Goal: Task Accomplishment & Management: Use online tool/utility

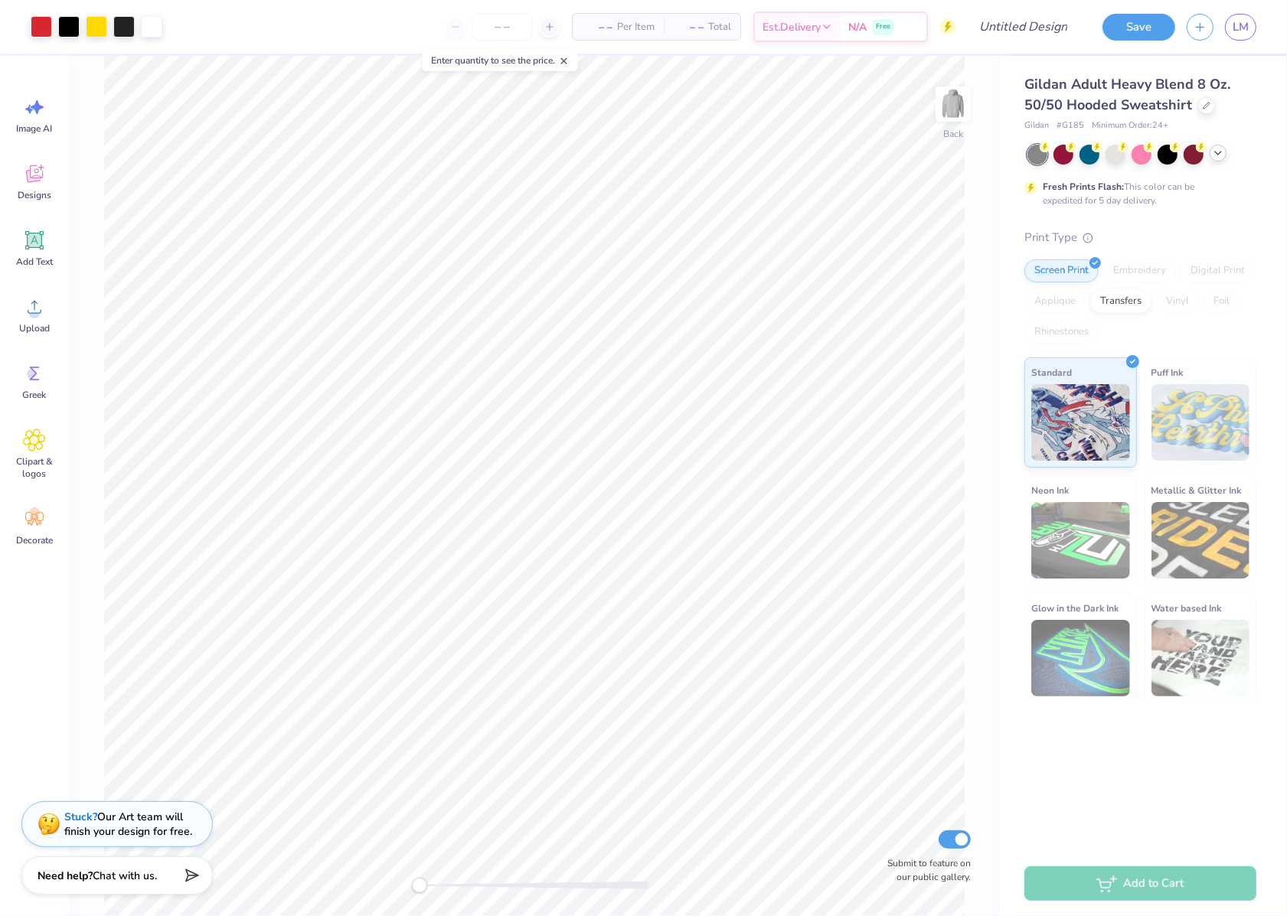
click at [1210, 158] on div at bounding box center [1141, 155] width 229 height 20
click at [1214, 158] on div at bounding box center [1217, 153] width 17 height 17
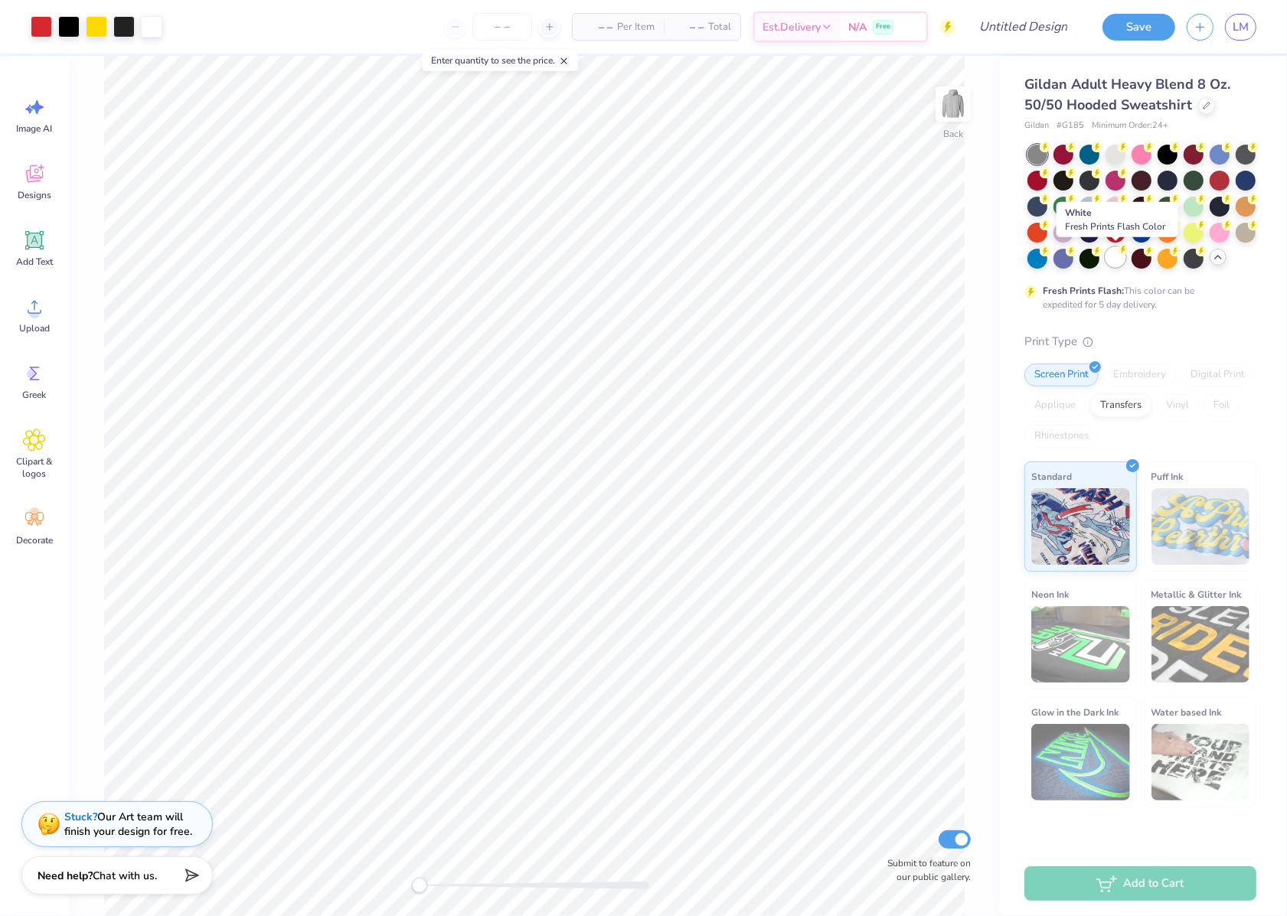
click at [1110, 258] on div at bounding box center [1115, 257] width 20 height 20
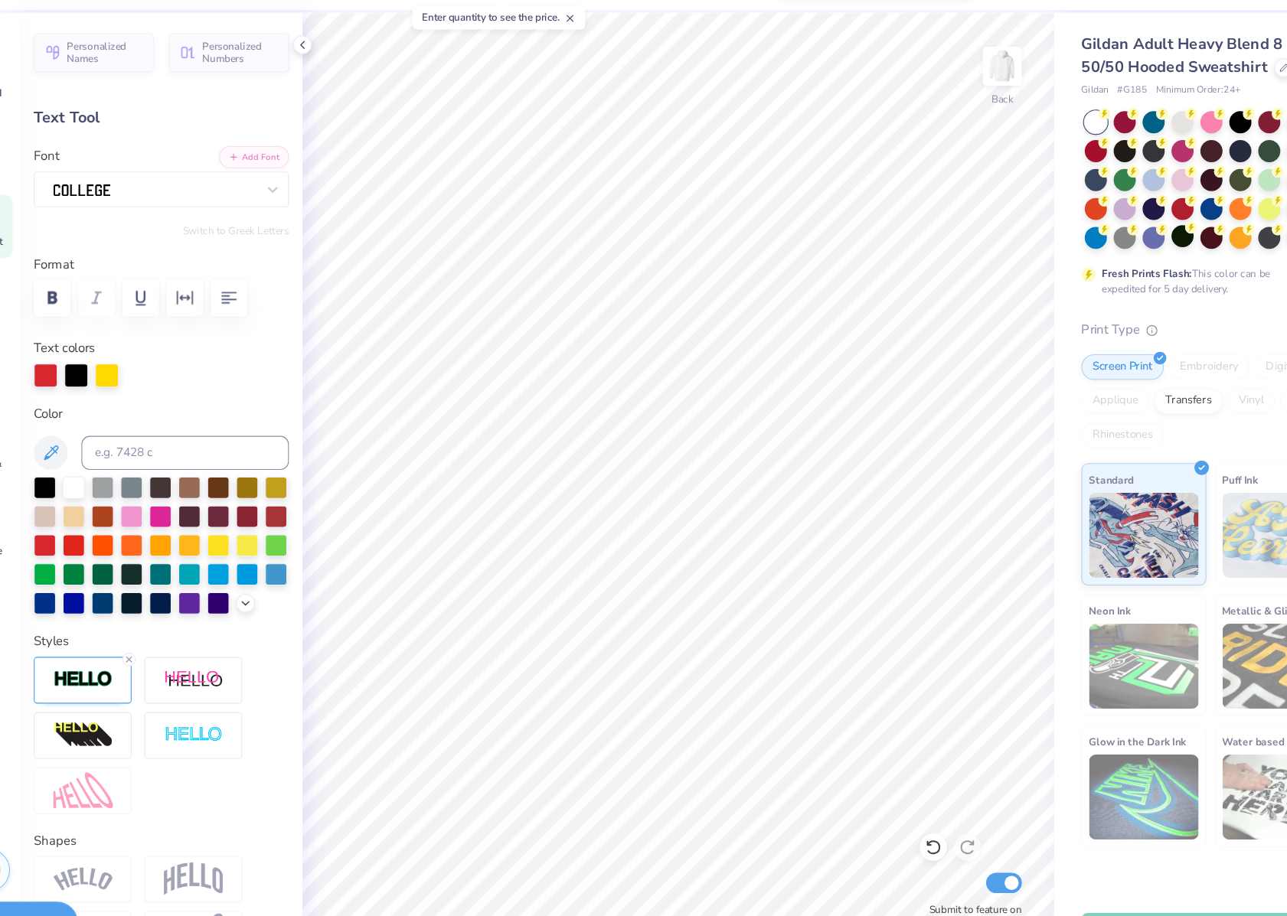
type textarea "LE-LAF"
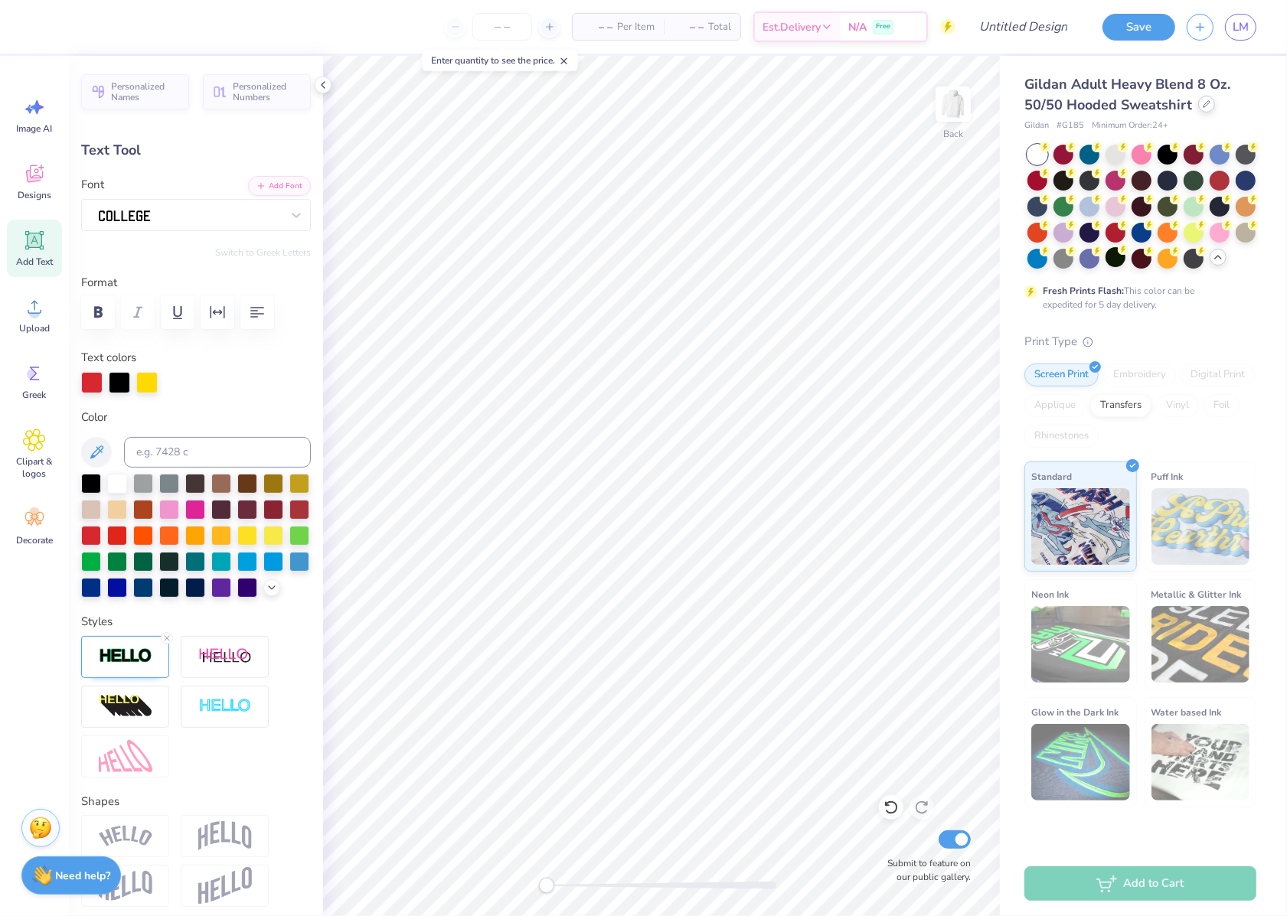
click at [1204, 98] on div at bounding box center [1206, 104] width 17 height 17
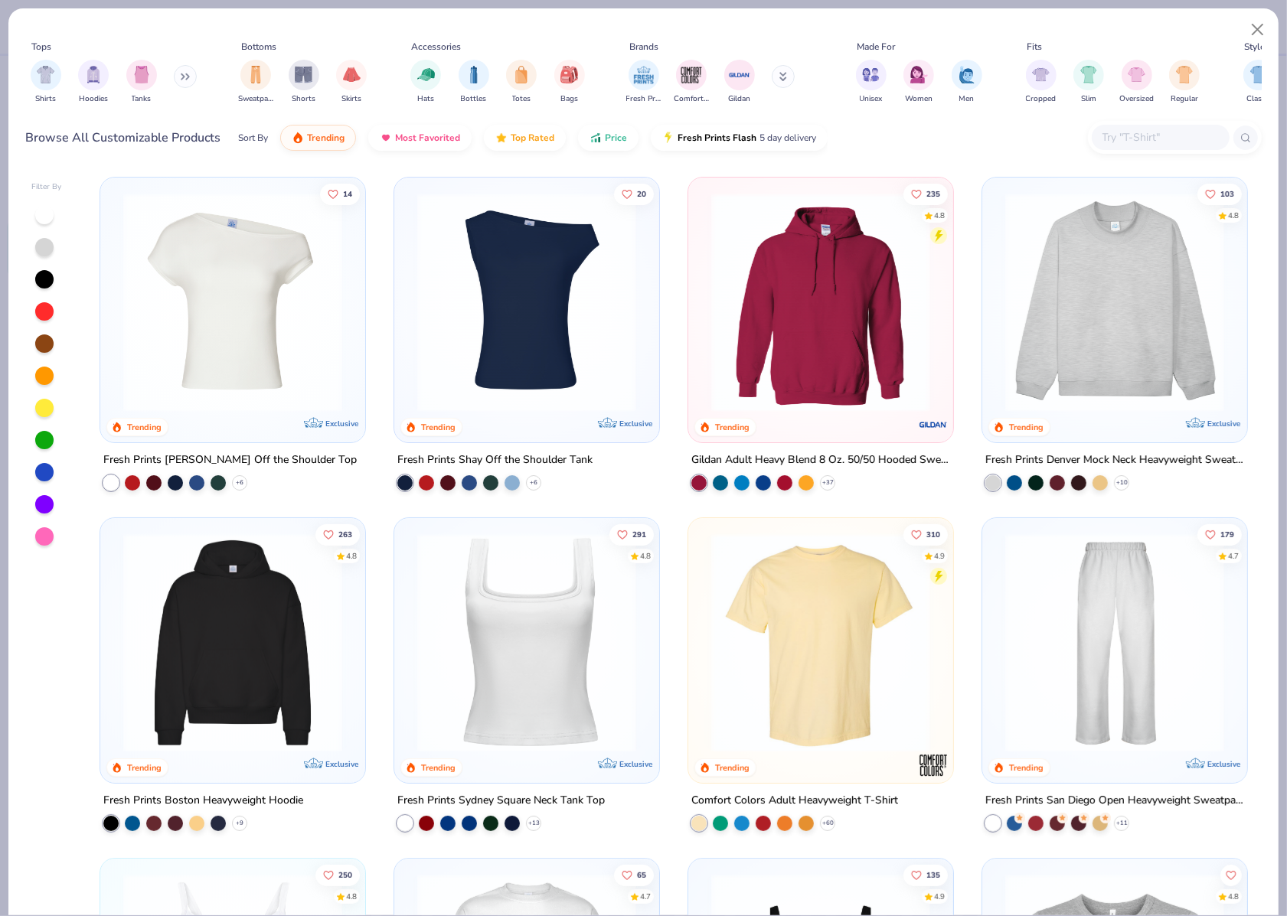
click at [259, 323] on img at bounding box center [233, 302] width 234 height 219
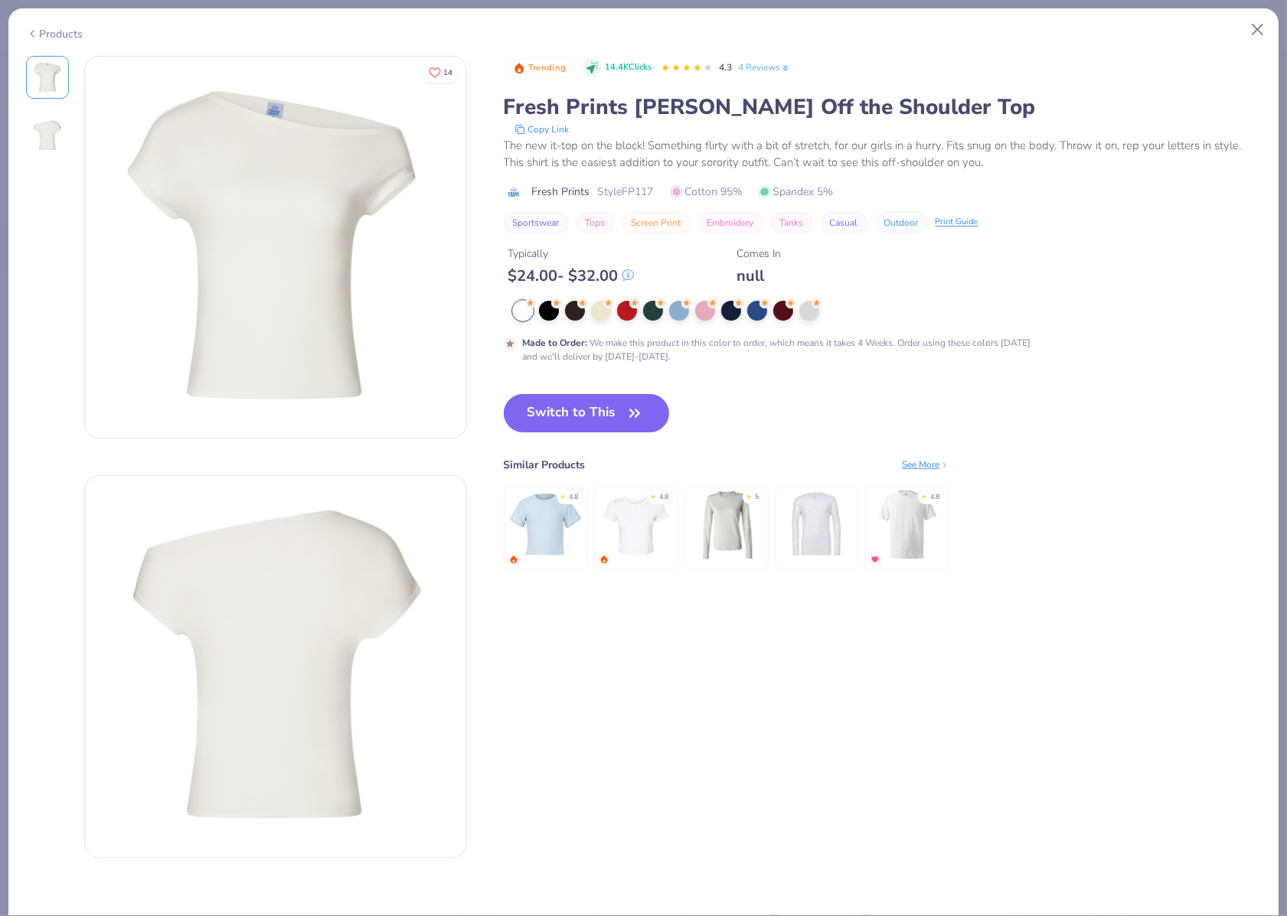
click at [563, 421] on button "Switch to This" at bounding box center [587, 413] width 166 height 38
type input "13.68"
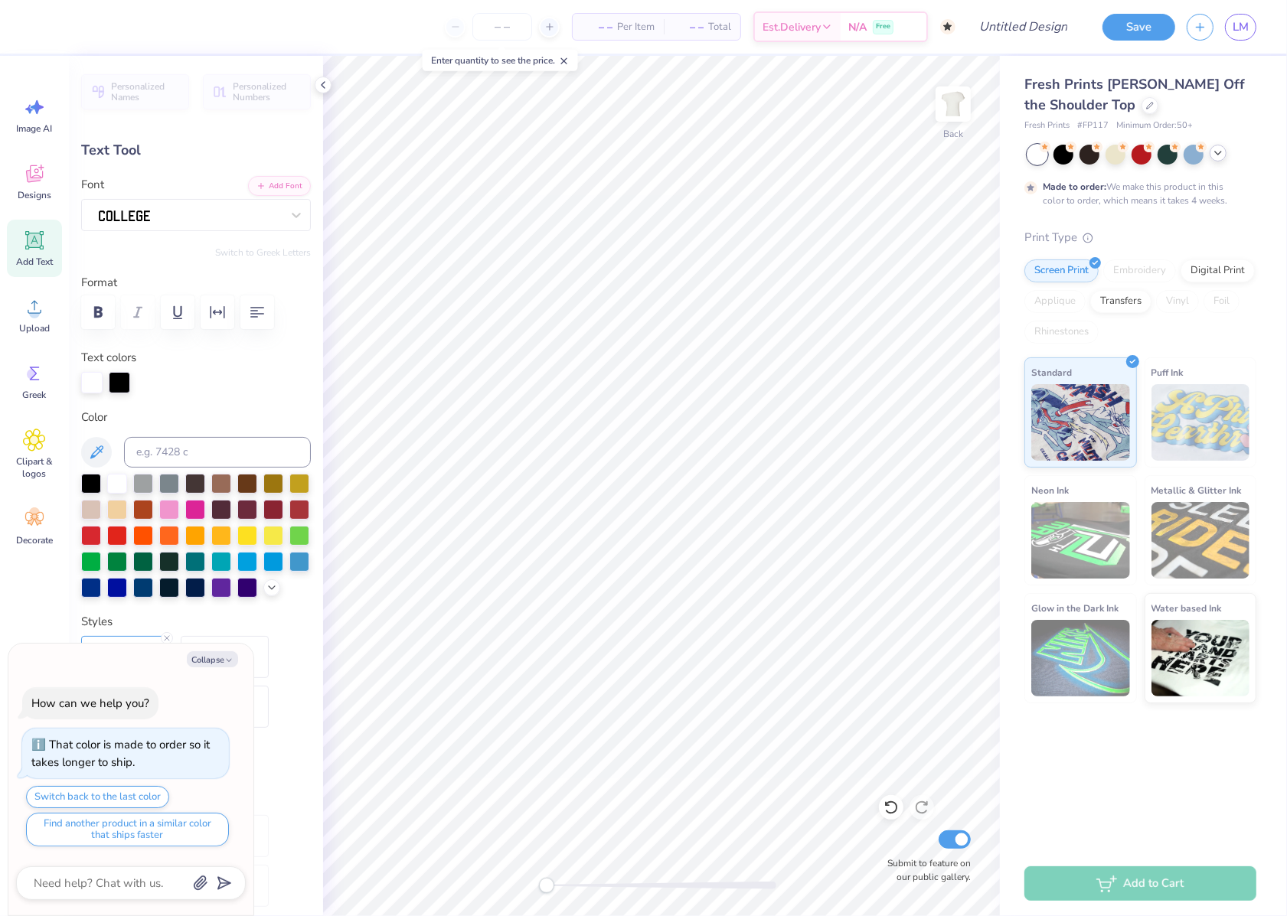
type textarea "x"
type input "0.0"
type textarea "x"
type input "1.25"
type input "0.82"
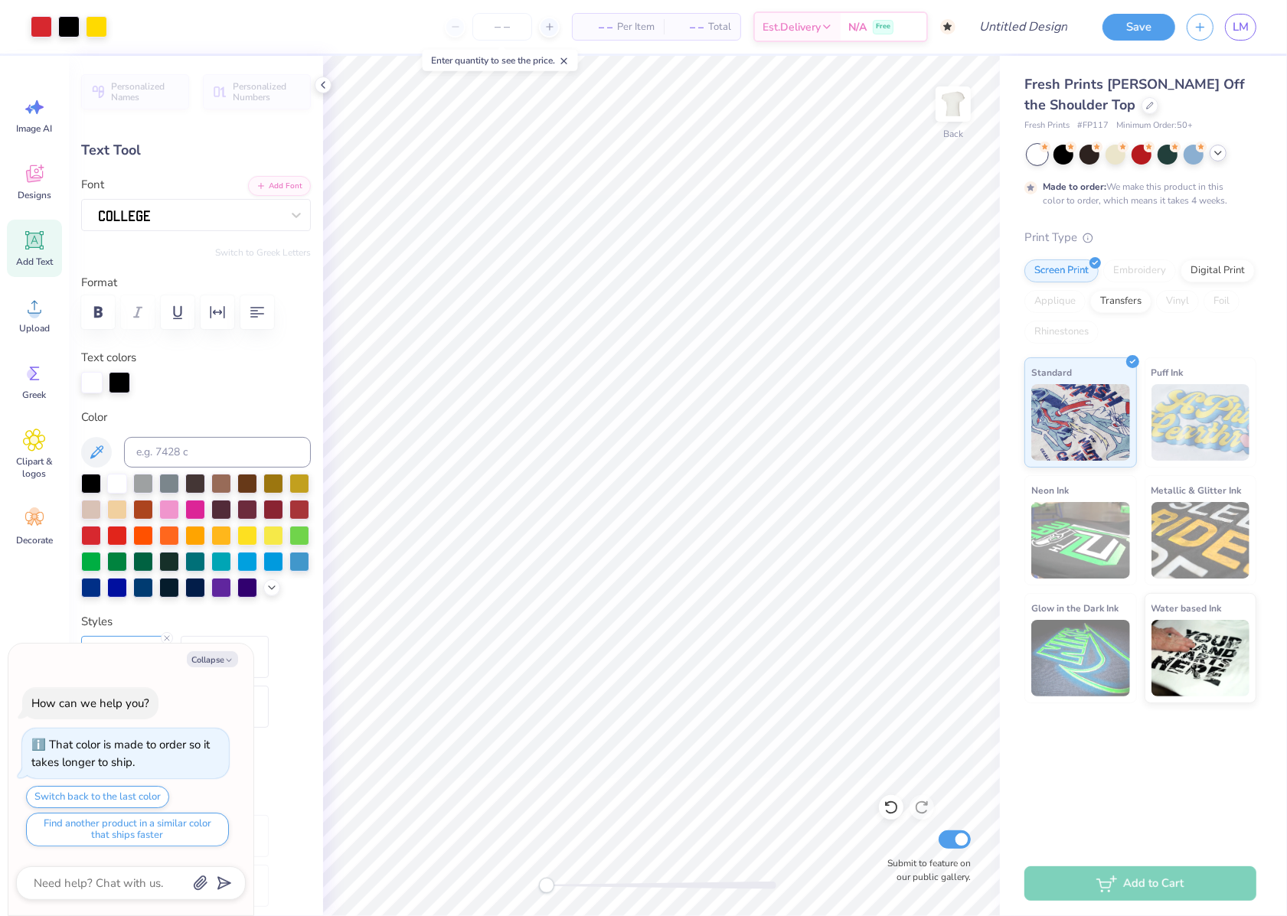
type input "7.99"
type input "-11.8"
type textarea "x"
type input "13.49"
type input "4.06"
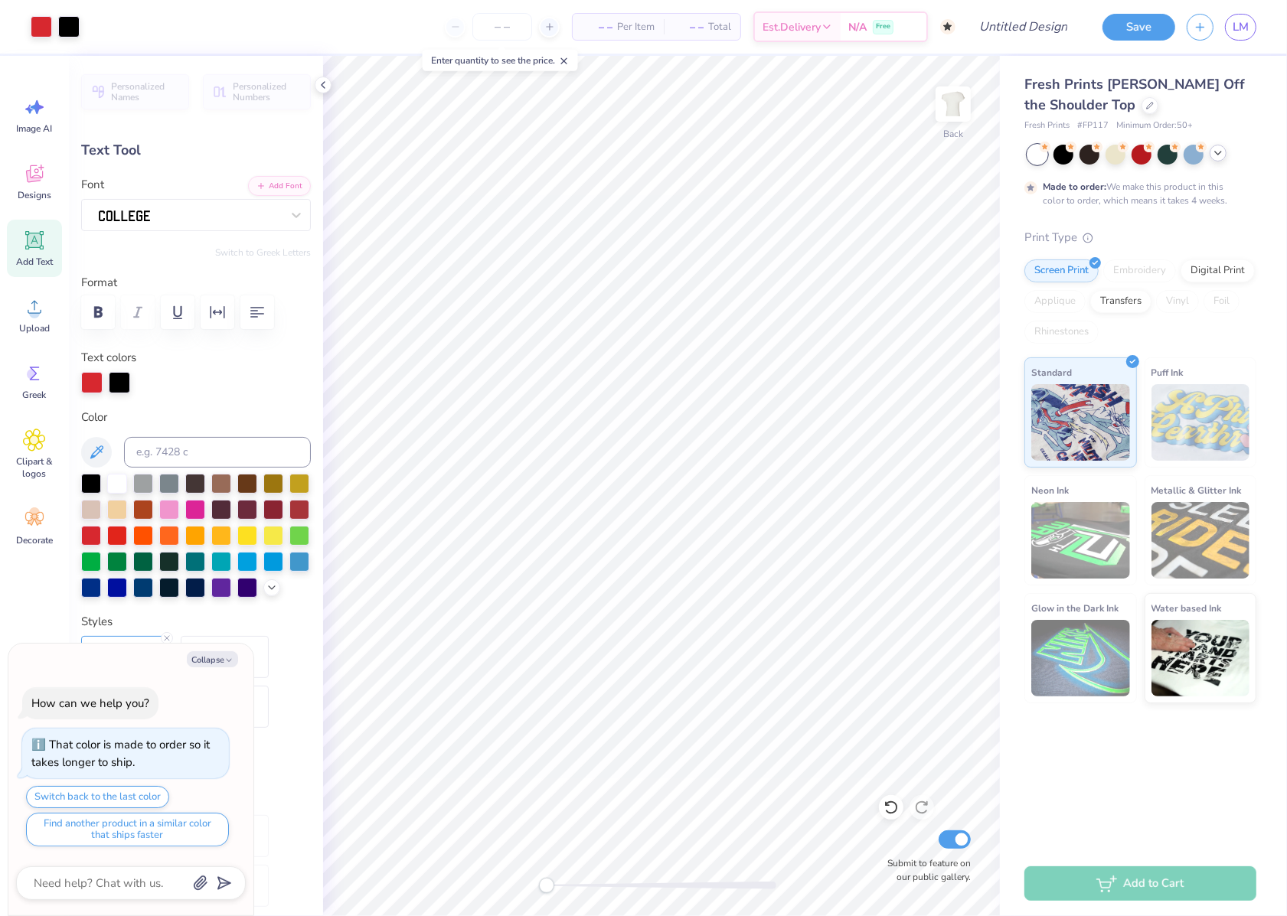
type input "3.93"
type input "0.0"
type textarea "x"
type input "1.25"
type input "0.82"
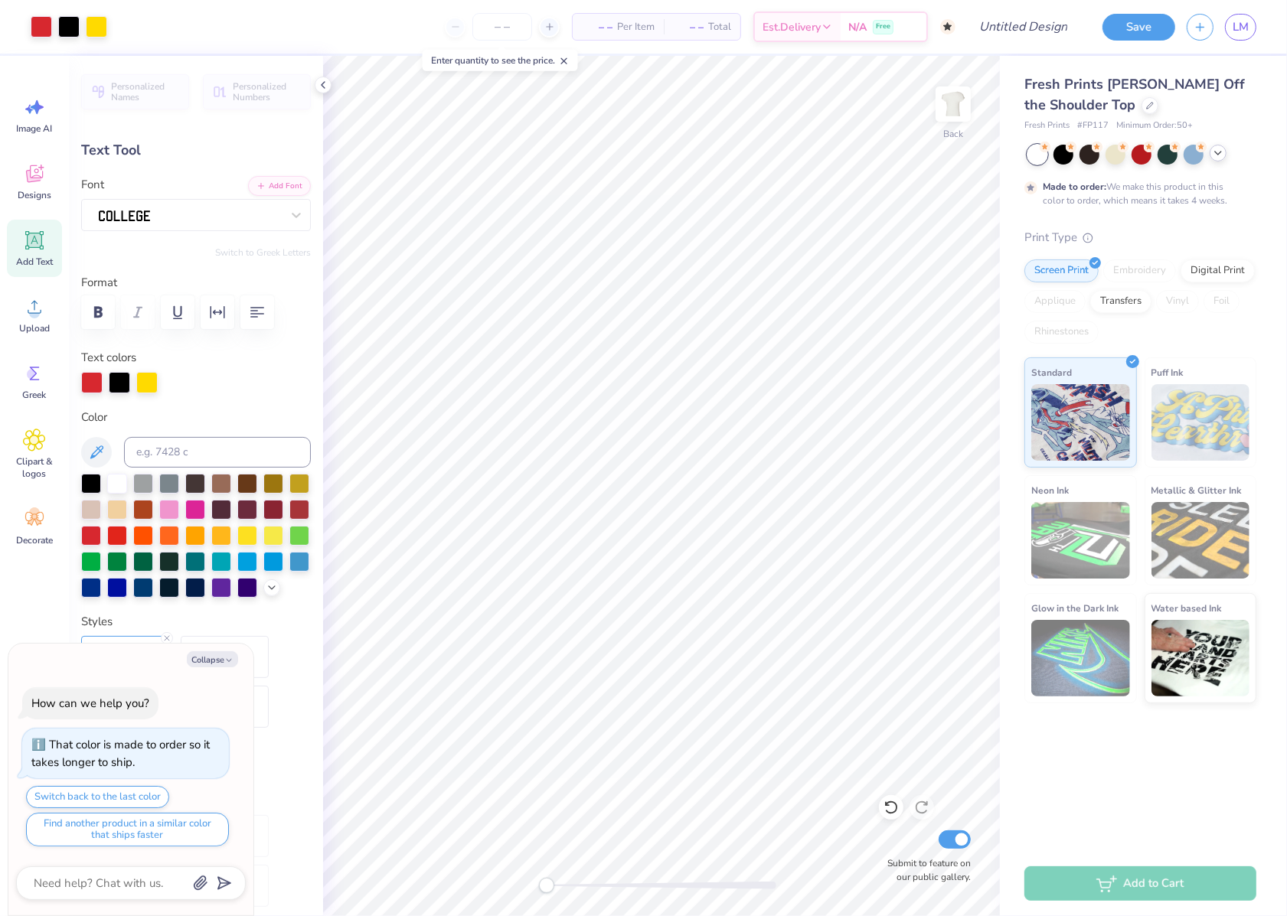
type input "7.99"
type input "-11.8"
type textarea "x"
type input "0.0"
type textarea "x"
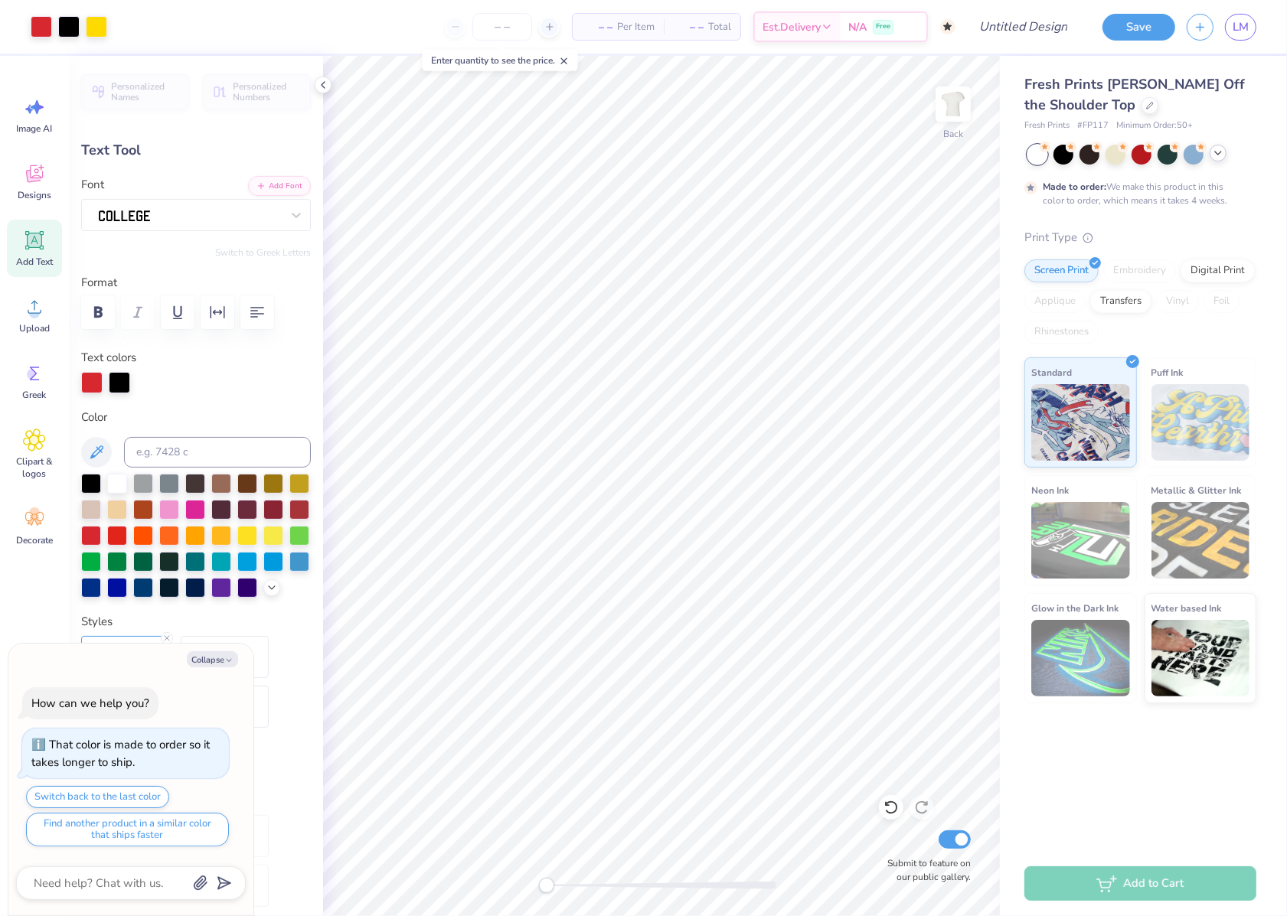
type input "13.49"
type input "4.06"
type input "3.93"
click at [1146, 106] on icon at bounding box center [1150, 104] width 8 height 8
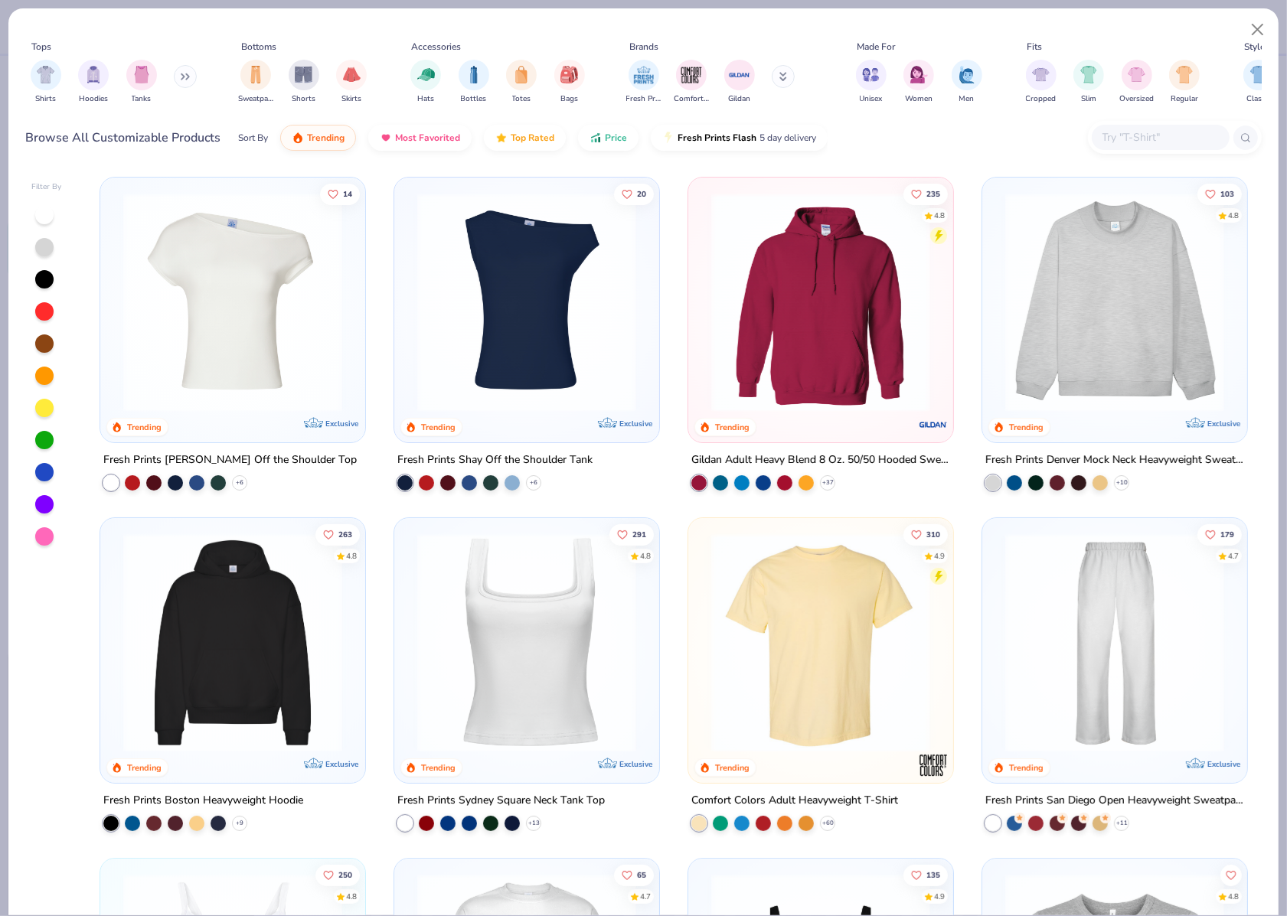
click at [791, 635] on img at bounding box center [820, 642] width 234 height 219
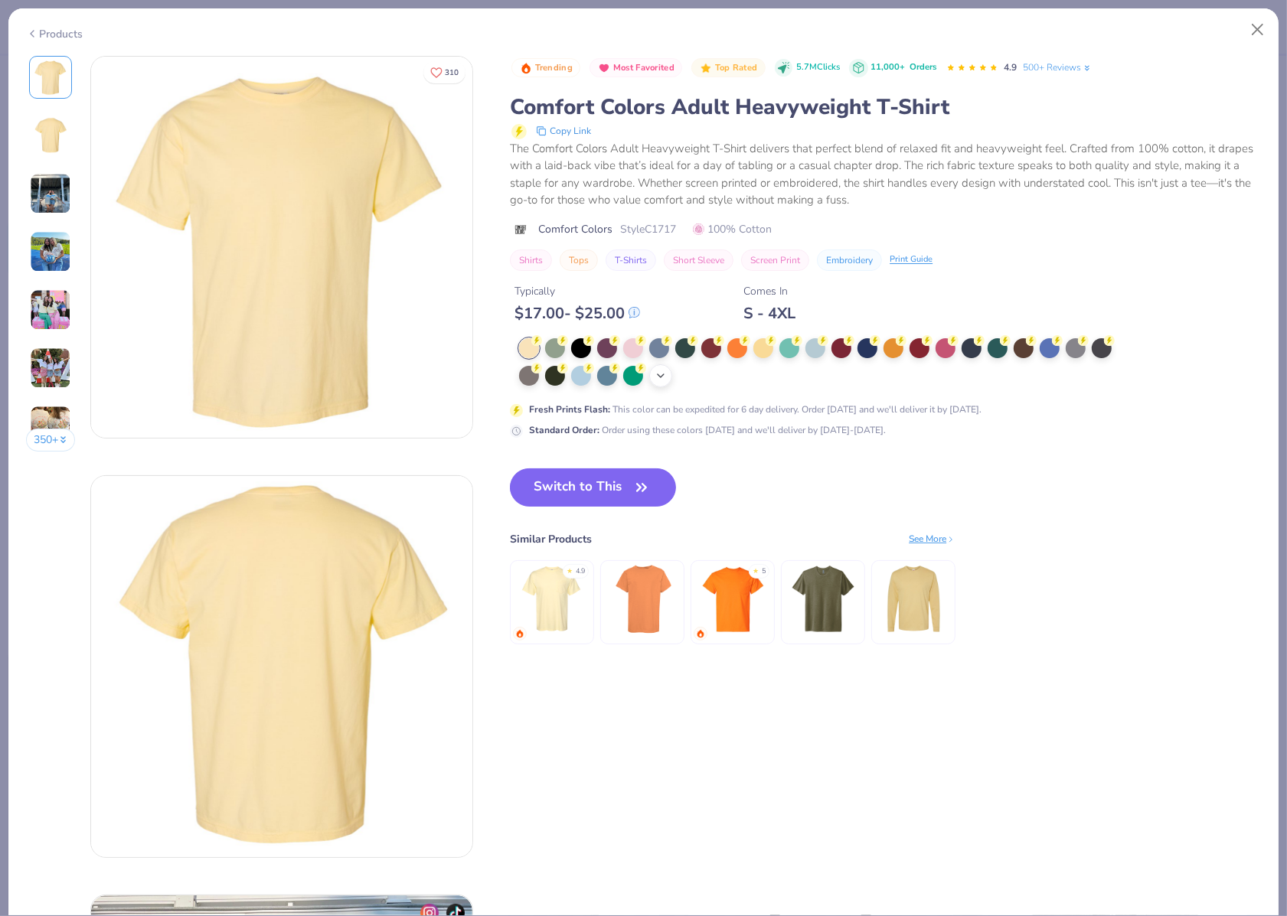
click at [661, 370] on icon at bounding box center [660, 376] width 12 height 12
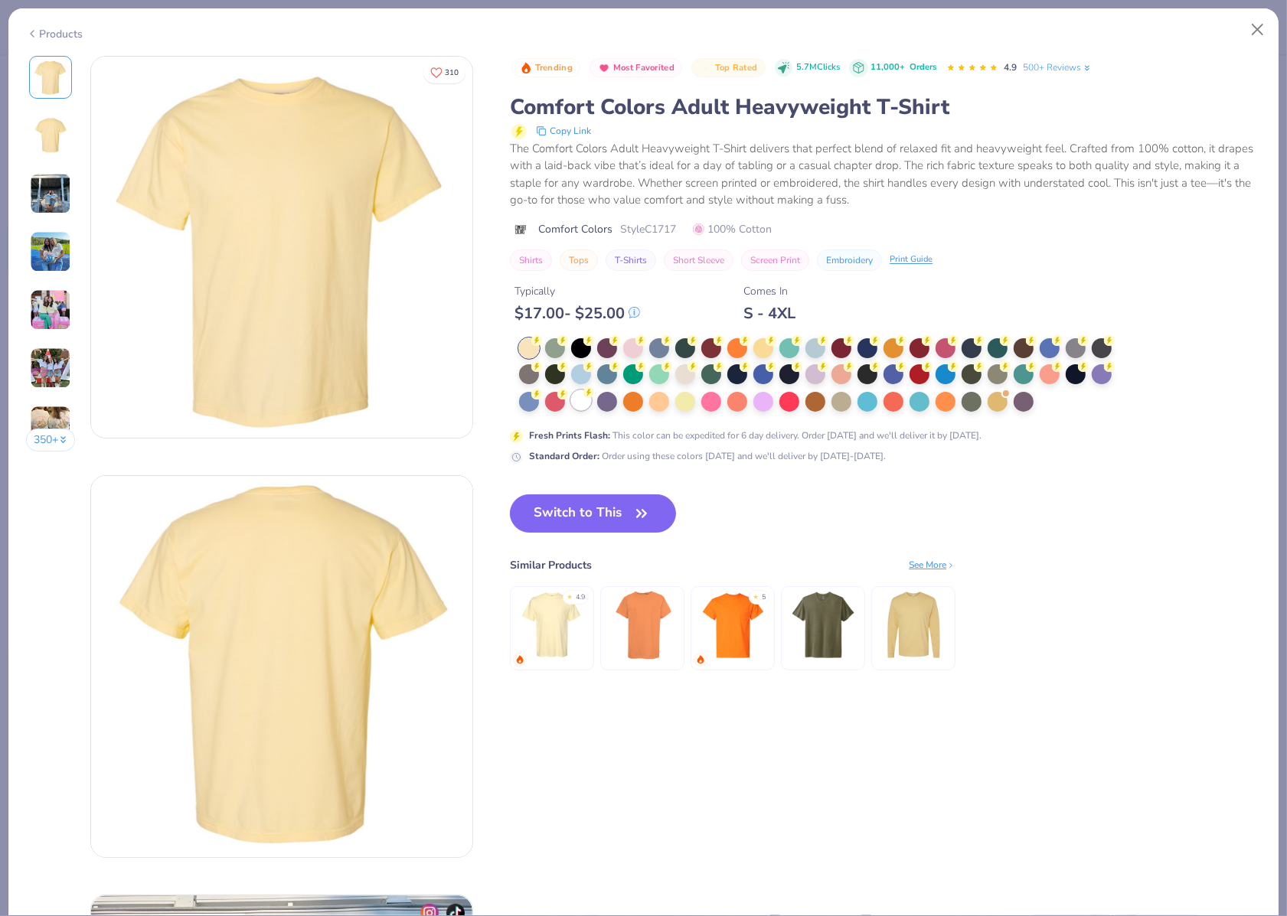
click at [576, 396] on div at bounding box center [581, 400] width 20 height 20
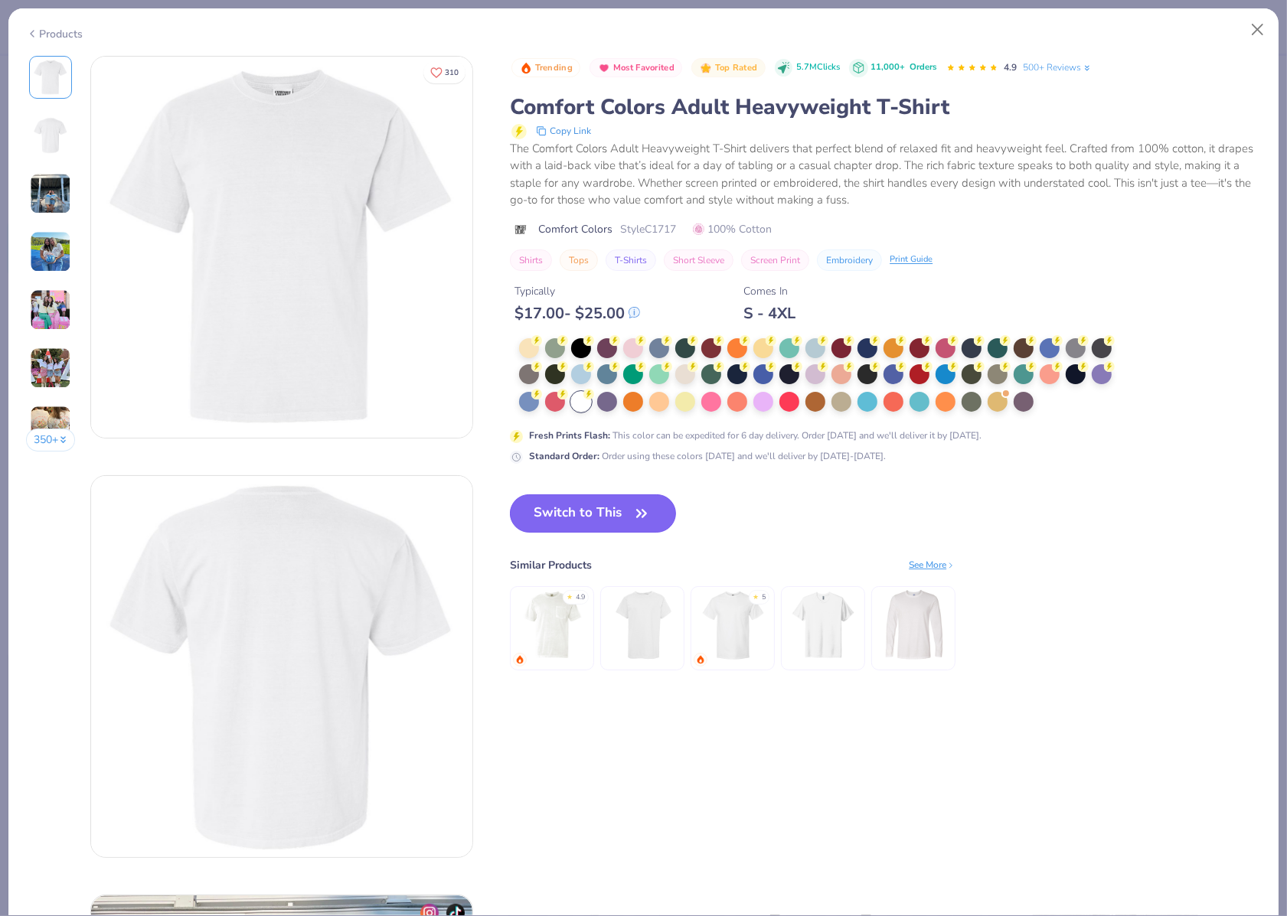
click at [577, 518] on button "Switch to This" at bounding box center [593, 513] width 166 height 38
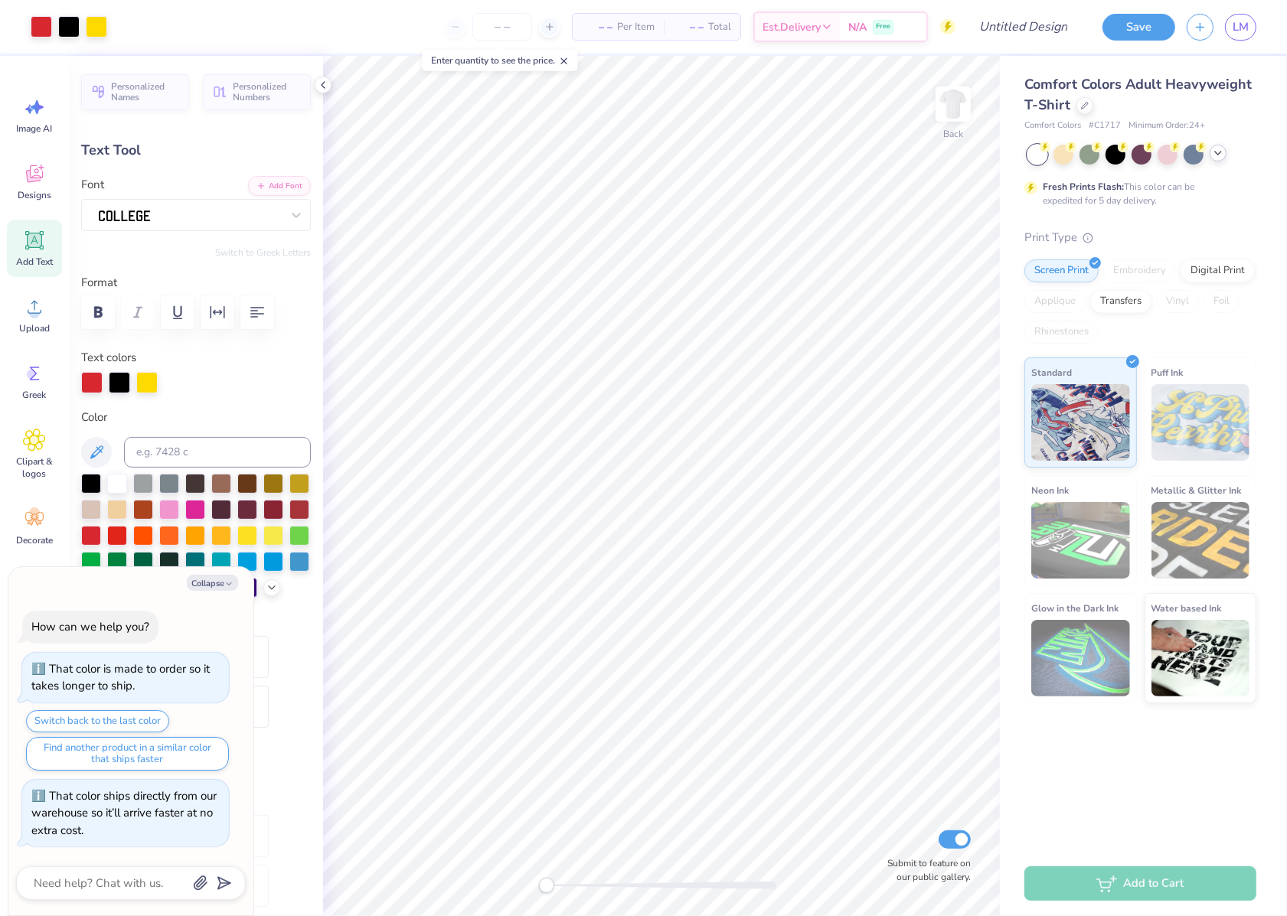
type textarea "x"
type input "5.64"
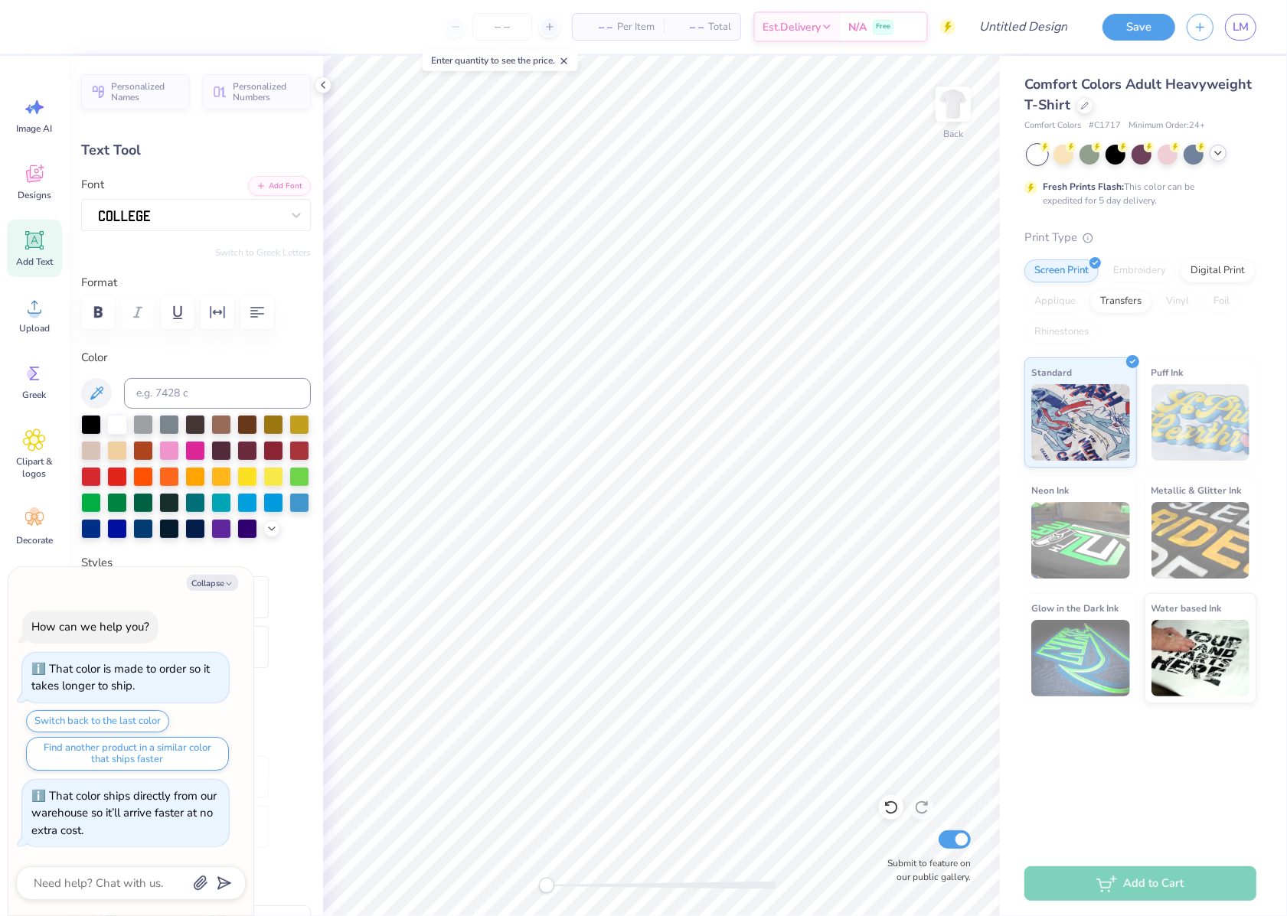
type textarea "x"
type input "10.80"
type input "3.25"
type input "6.68"
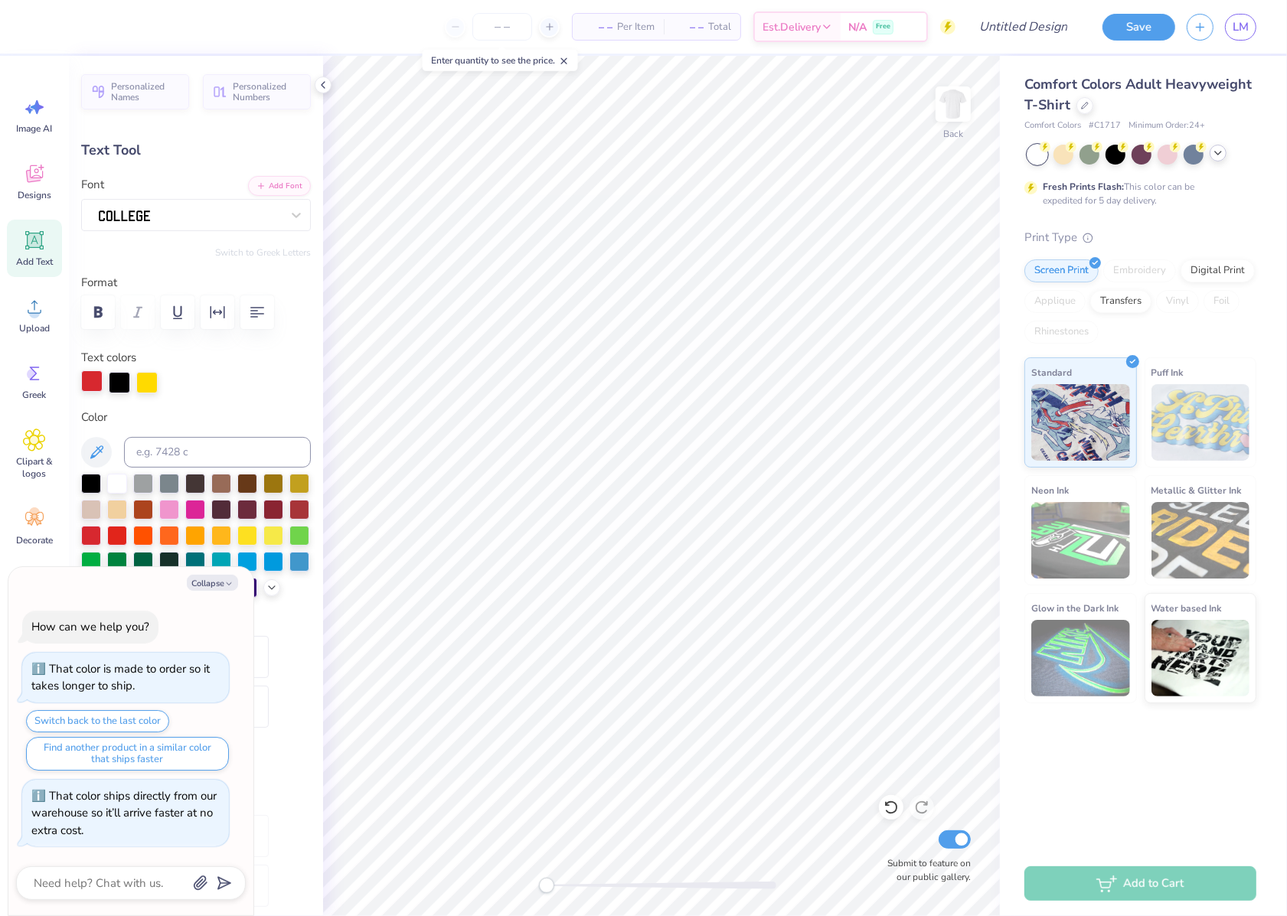
click at [93, 380] on div at bounding box center [91, 380] width 21 height 21
click at [116, 479] on div at bounding box center [117, 482] width 20 height 20
click at [119, 382] on div at bounding box center [119, 380] width 21 height 21
click at [251, 481] on div at bounding box center [247, 482] width 20 height 20
click at [43, 20] on div at bounding box center [41, 25] width 21 height 21
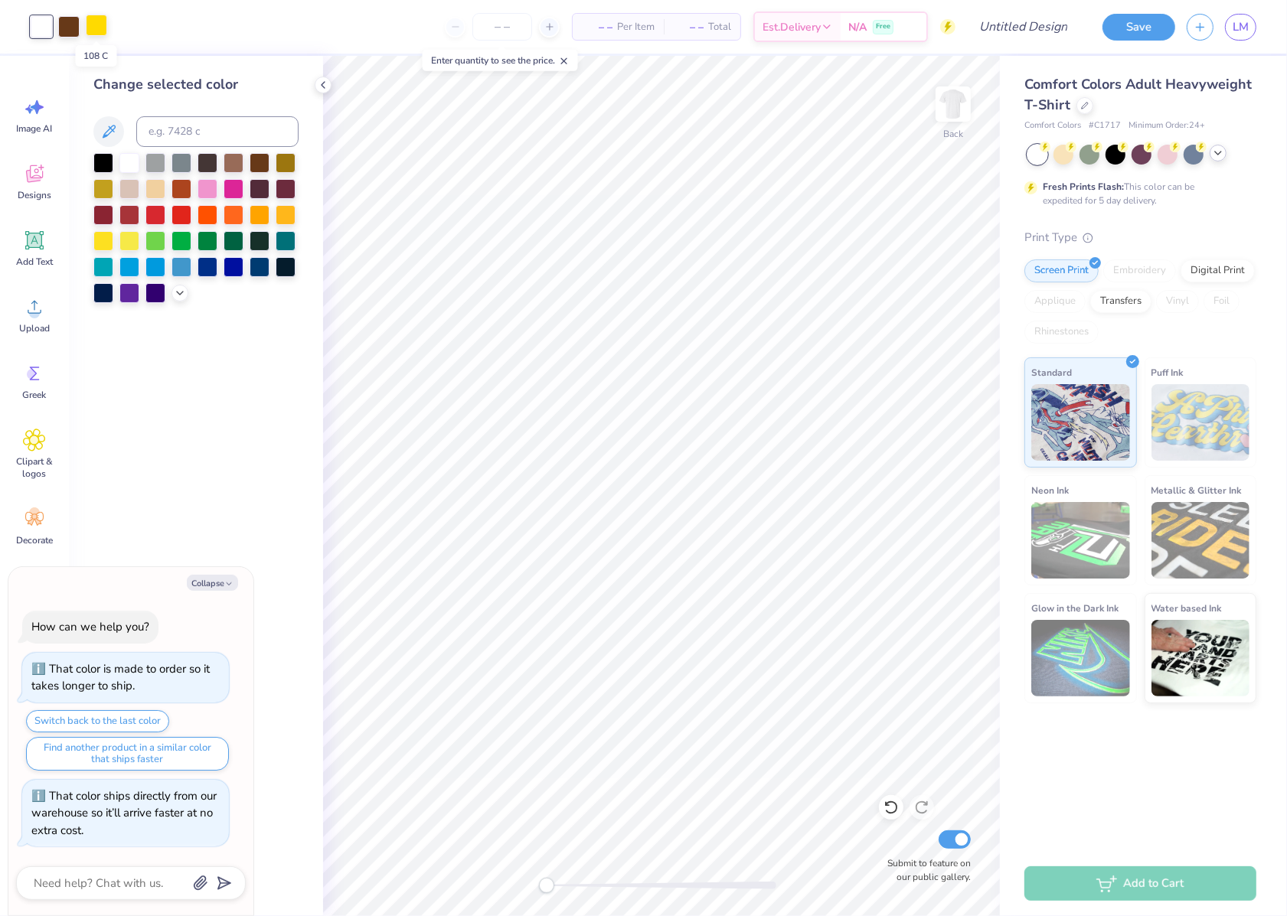
click at [98, 24] on div at bounding box center [96, 25] width 21 height 21
click at [257, 162] on div at bounding box center [260, 162] width 20 height 20
type textarea "x"
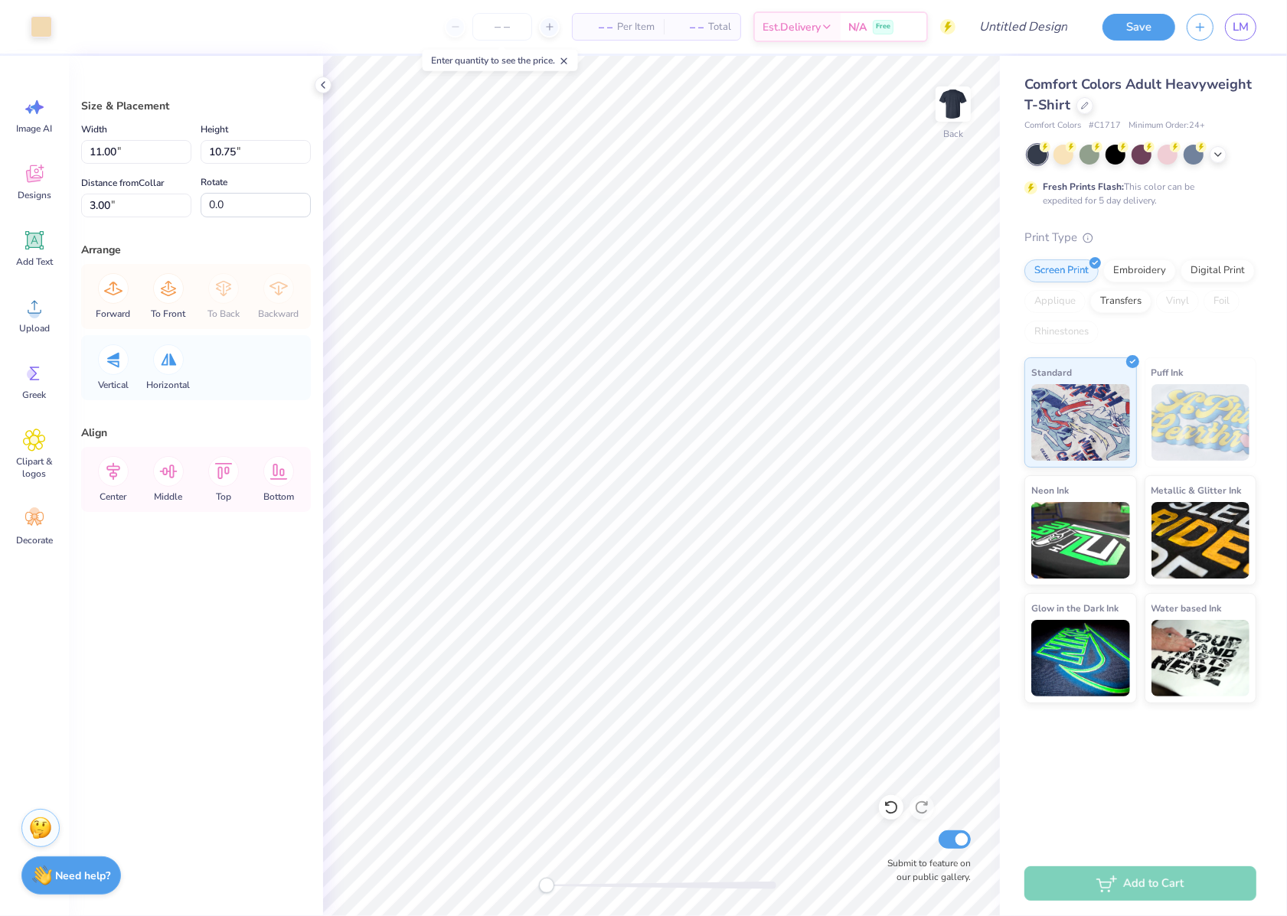
type input "10.63"
type input "8.95"
type input "3.26"
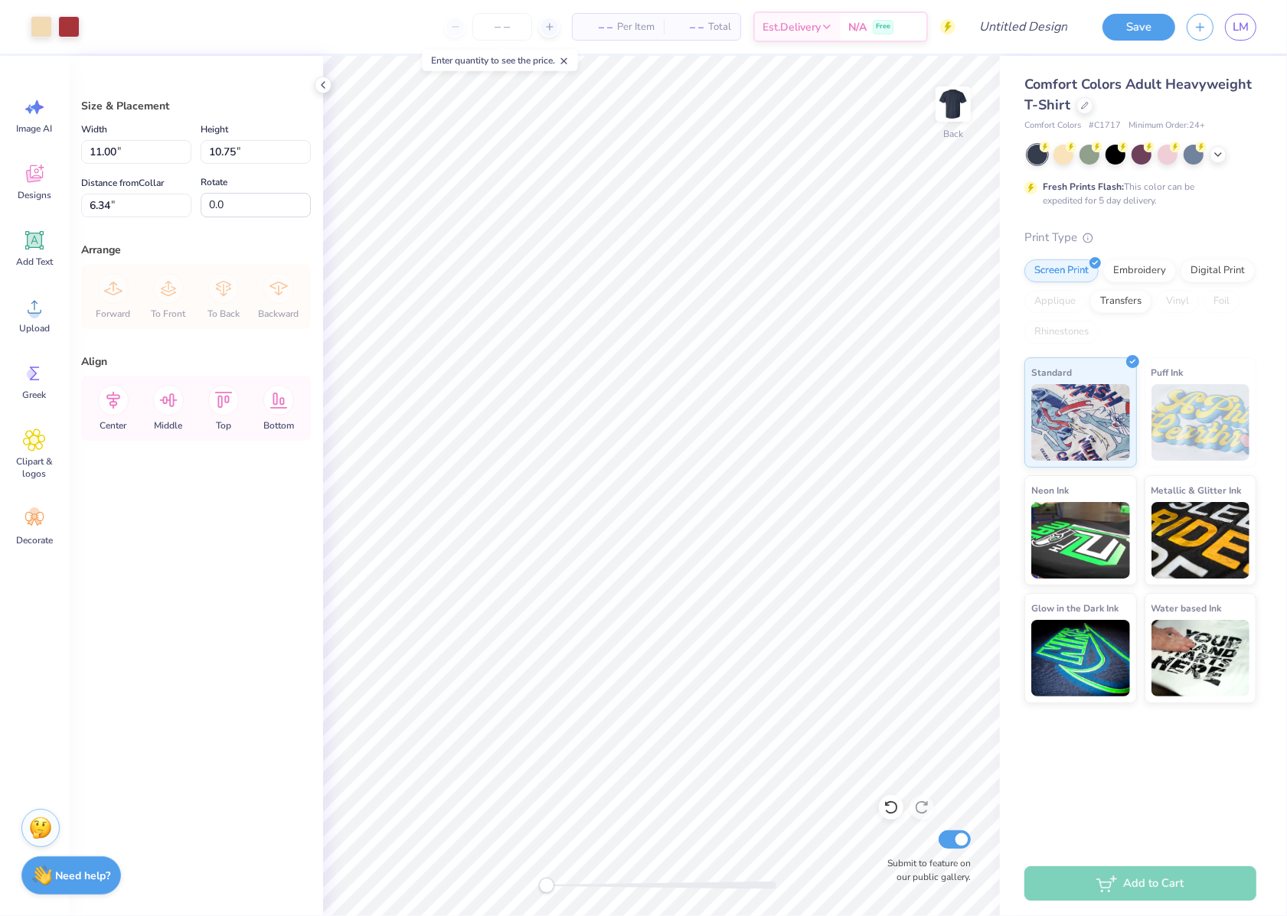
type input "6.33"
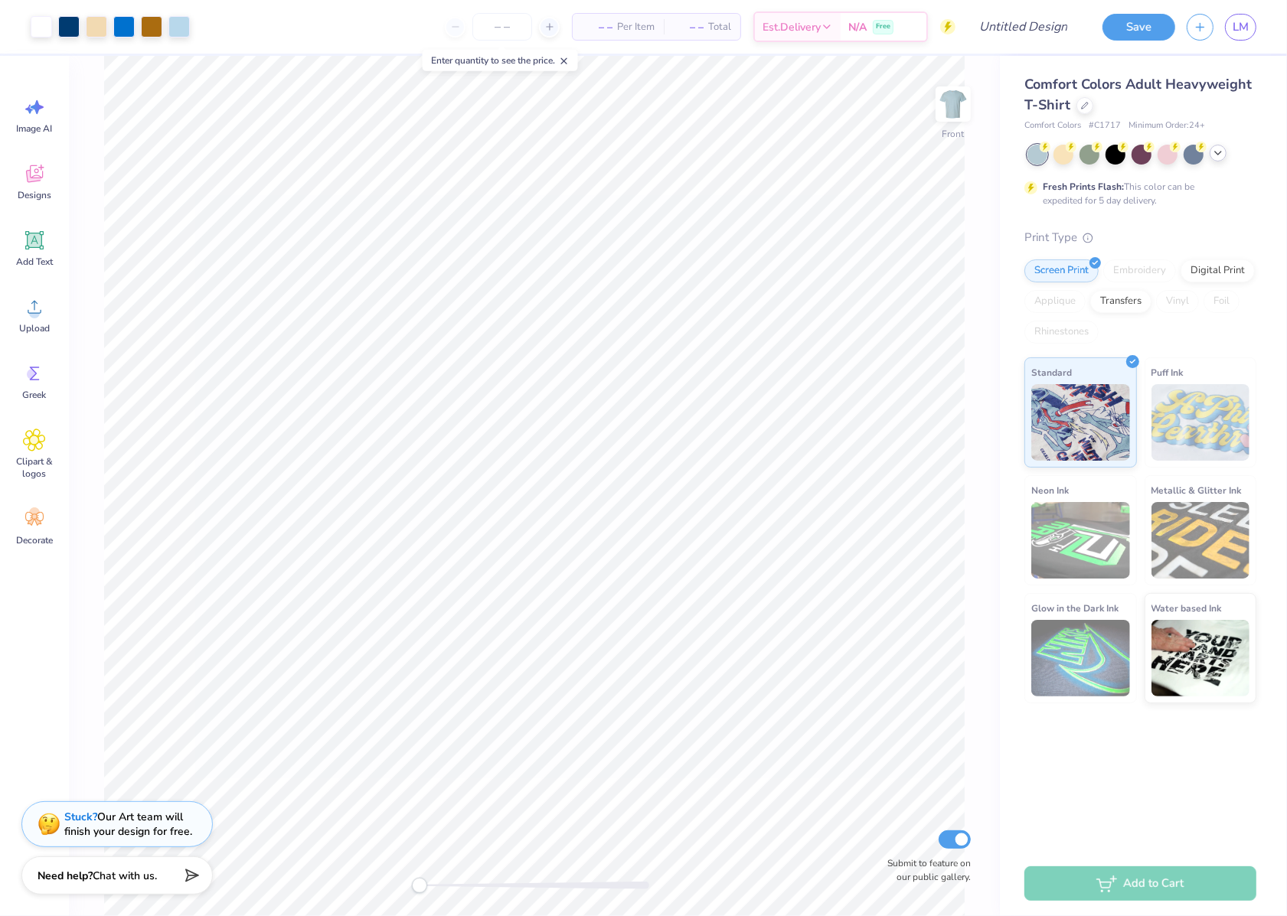
click at [1212, 158] on icon at bounding box center [1218, 153] width 12 height 12
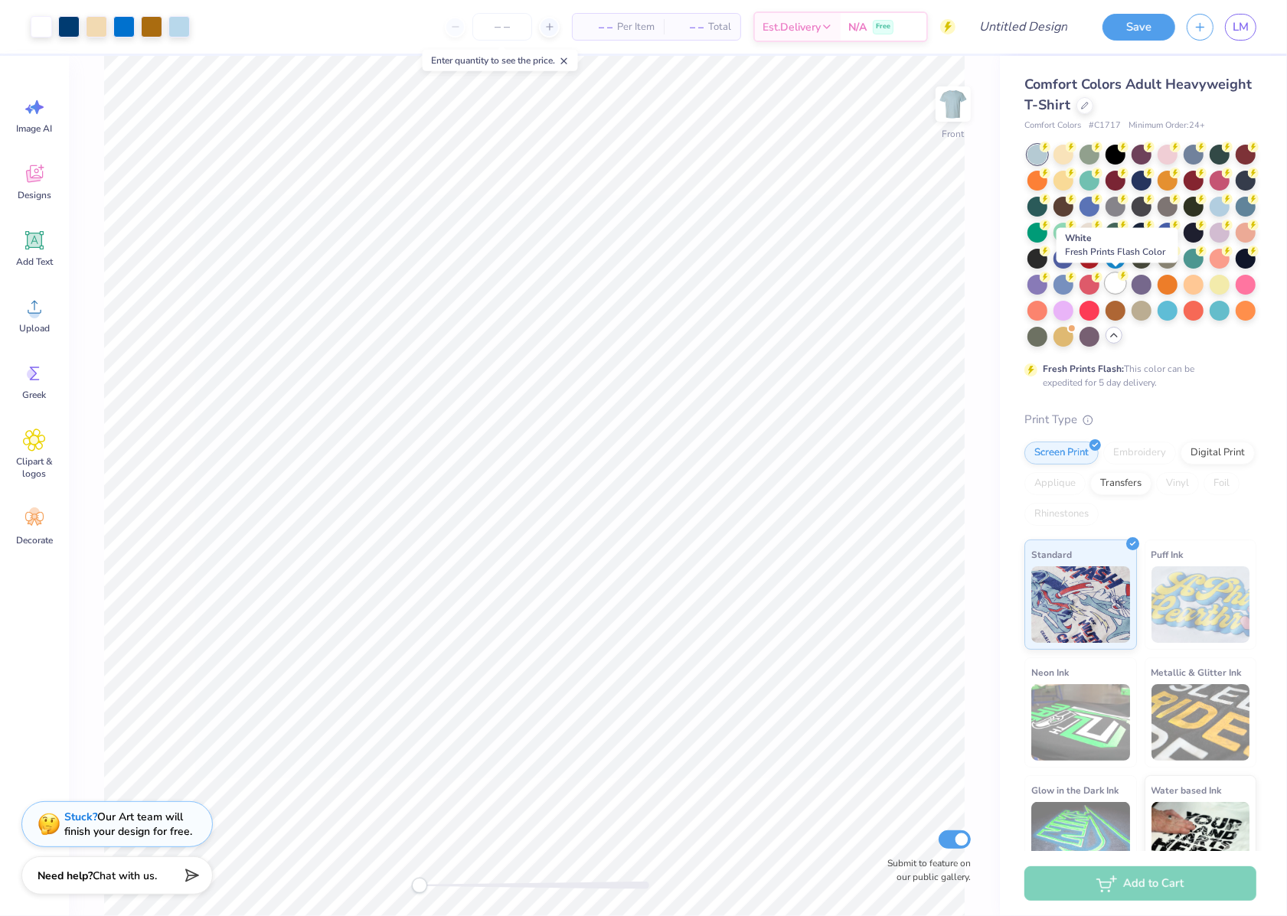
click at [1115, 279] on div at bounding box center [1115, 283] width 20 height 20
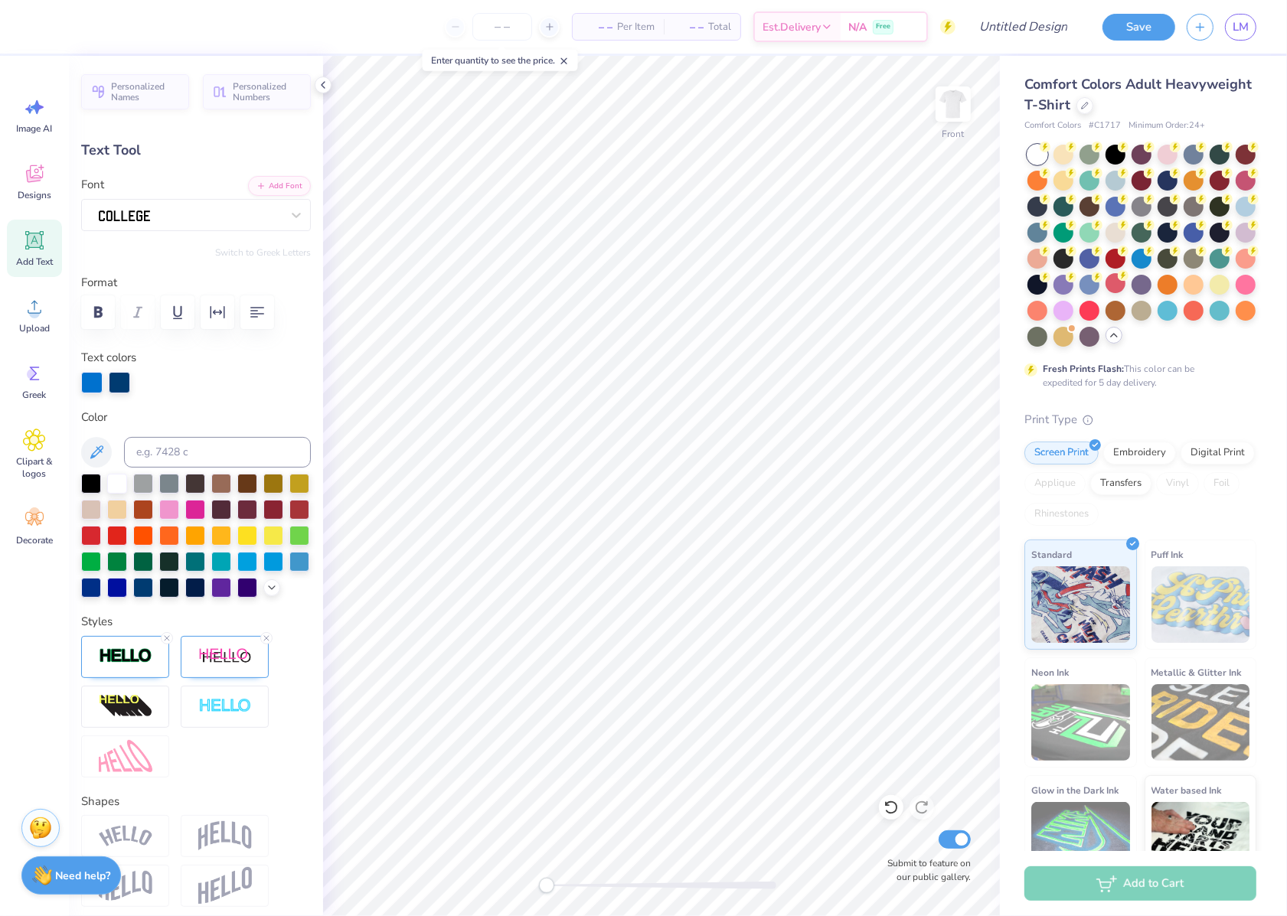
type textarea "LE-LAF"
click at [96, 380] on div at bounding box center [91, 380] width 21 height 21
click at [110, 481] on div at bounding box center [117, 482] width 20 height 20
click at [119, 383] on div at bounding box center [119, 380] width 21 height 21
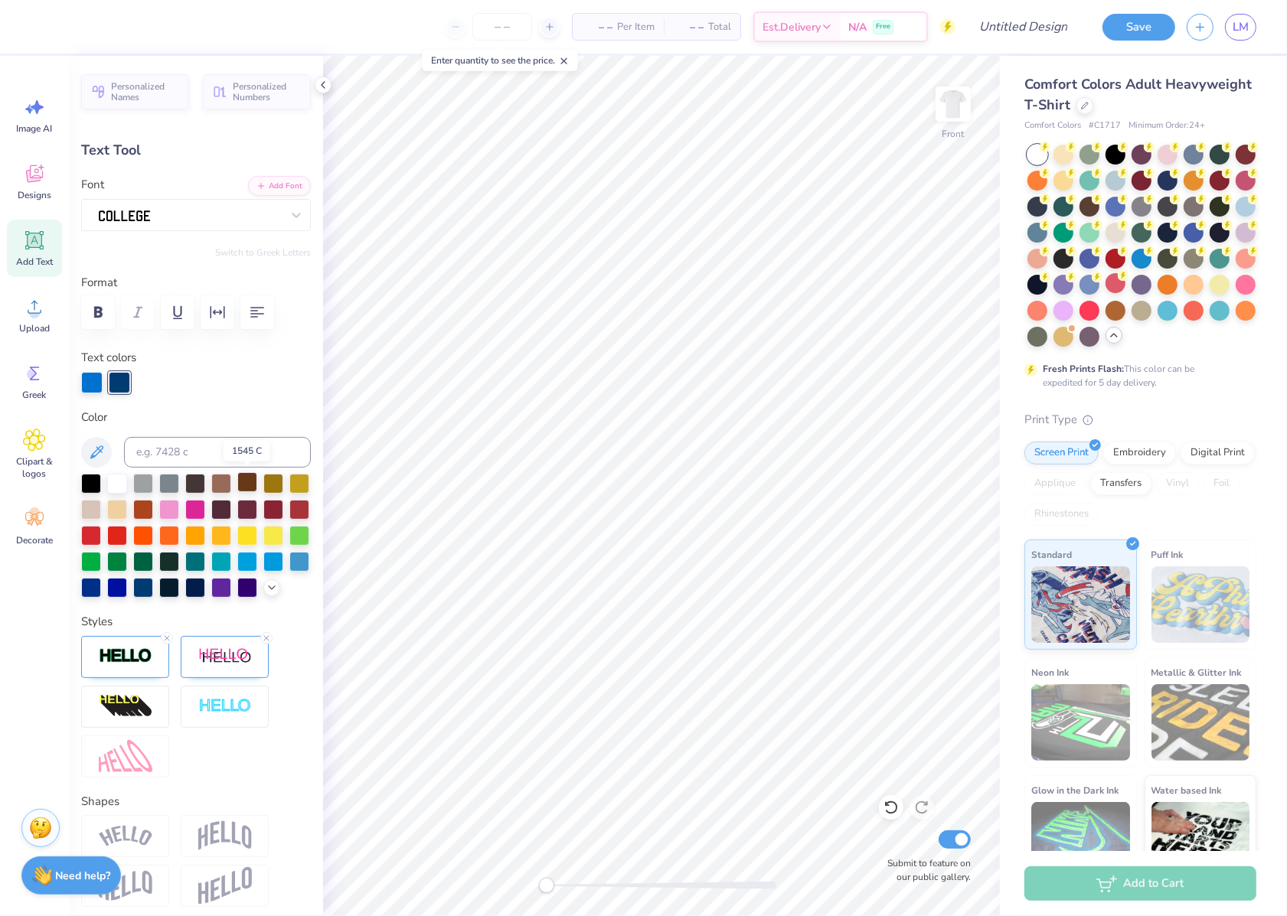
click at [246, 480] on div at bounding box center [247, 482] width 20 height 20
type input "4.96"
click at [1276, 113] on div "Comfort Colors Adult Heavyweight T-Shirt Comfort Colors # C1717 Minimum Order: …" at bounding box center [1143, 471] width 287 height 830
click at [38, 313] on circle at bounding box center [34, 313] width 11 height 11
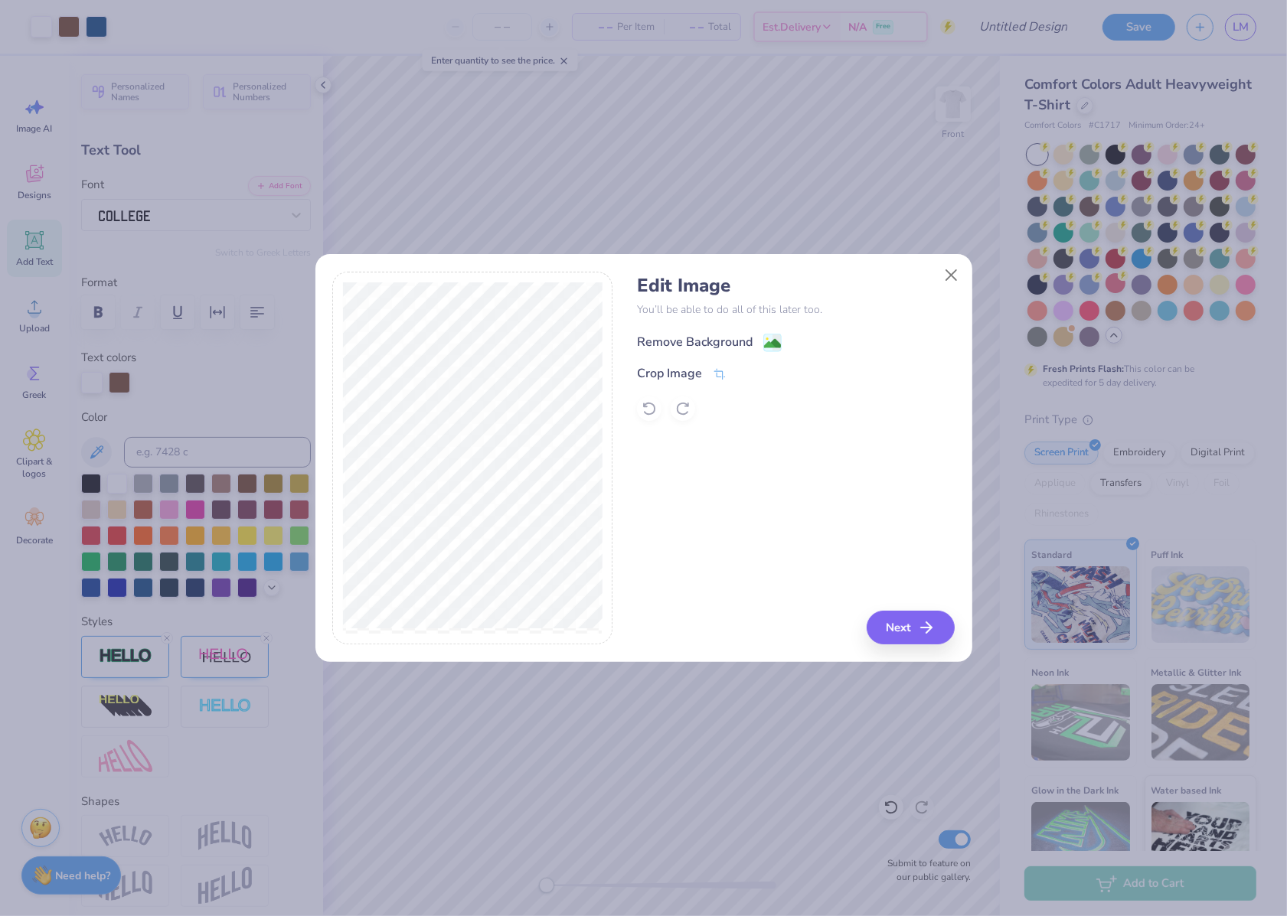
click at [772, 337] on image at bounding box center [772, 343] width 17 height 17
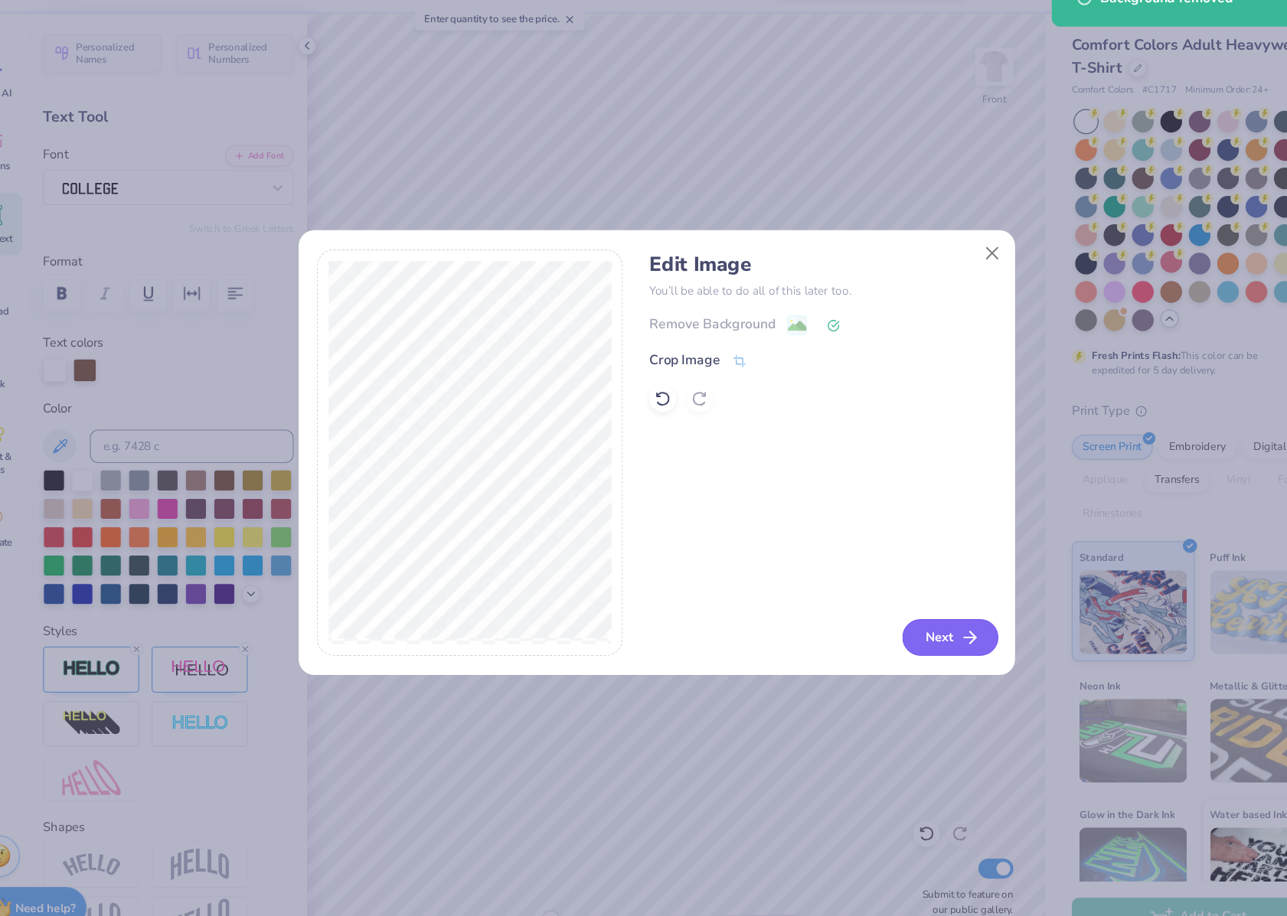
click at [915, 626] on button "Next" at bounding box center [913, 628] width 88 height 34
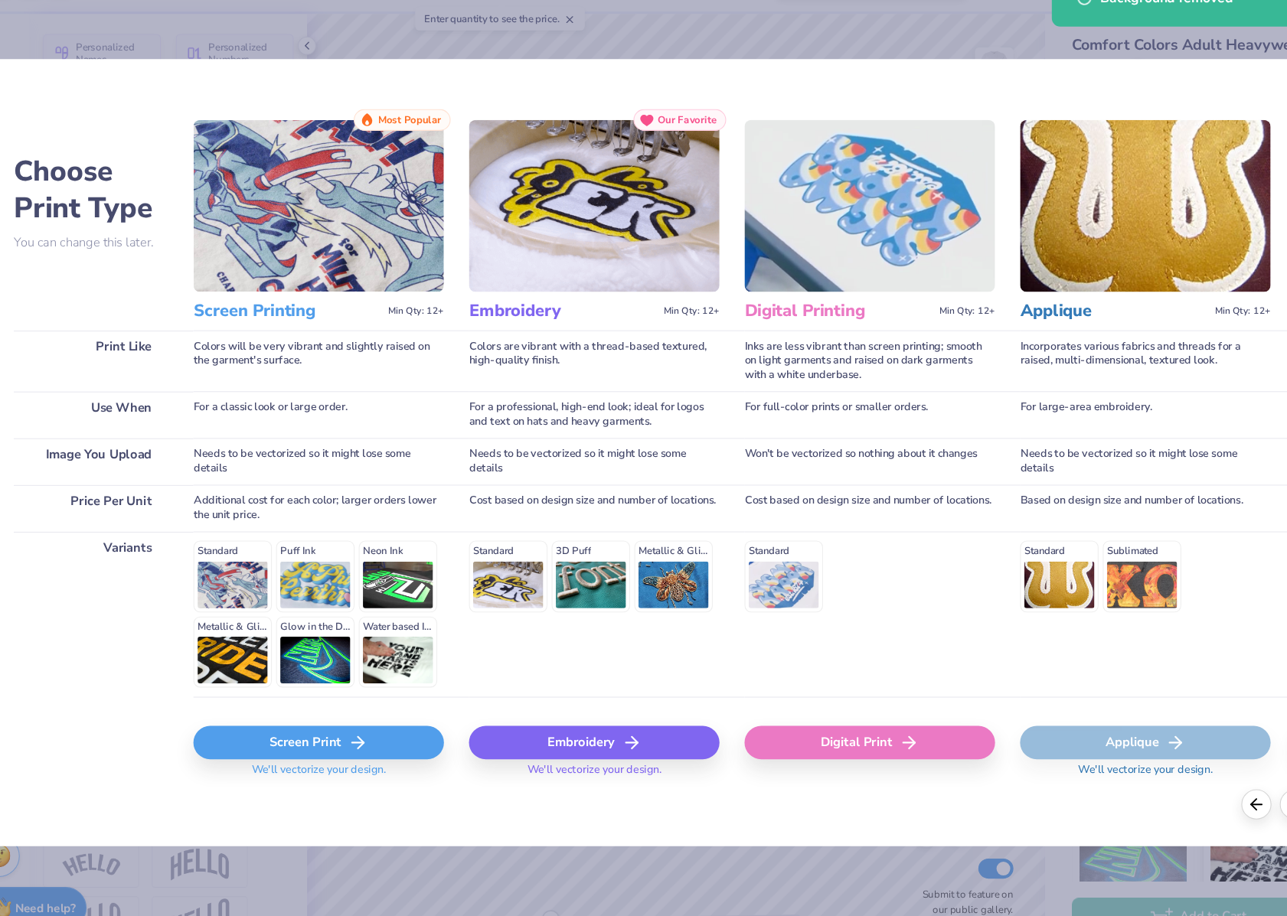
click at [319, 728] on div "Screen Print" at bounding box center [334, 724] width 230 height 31
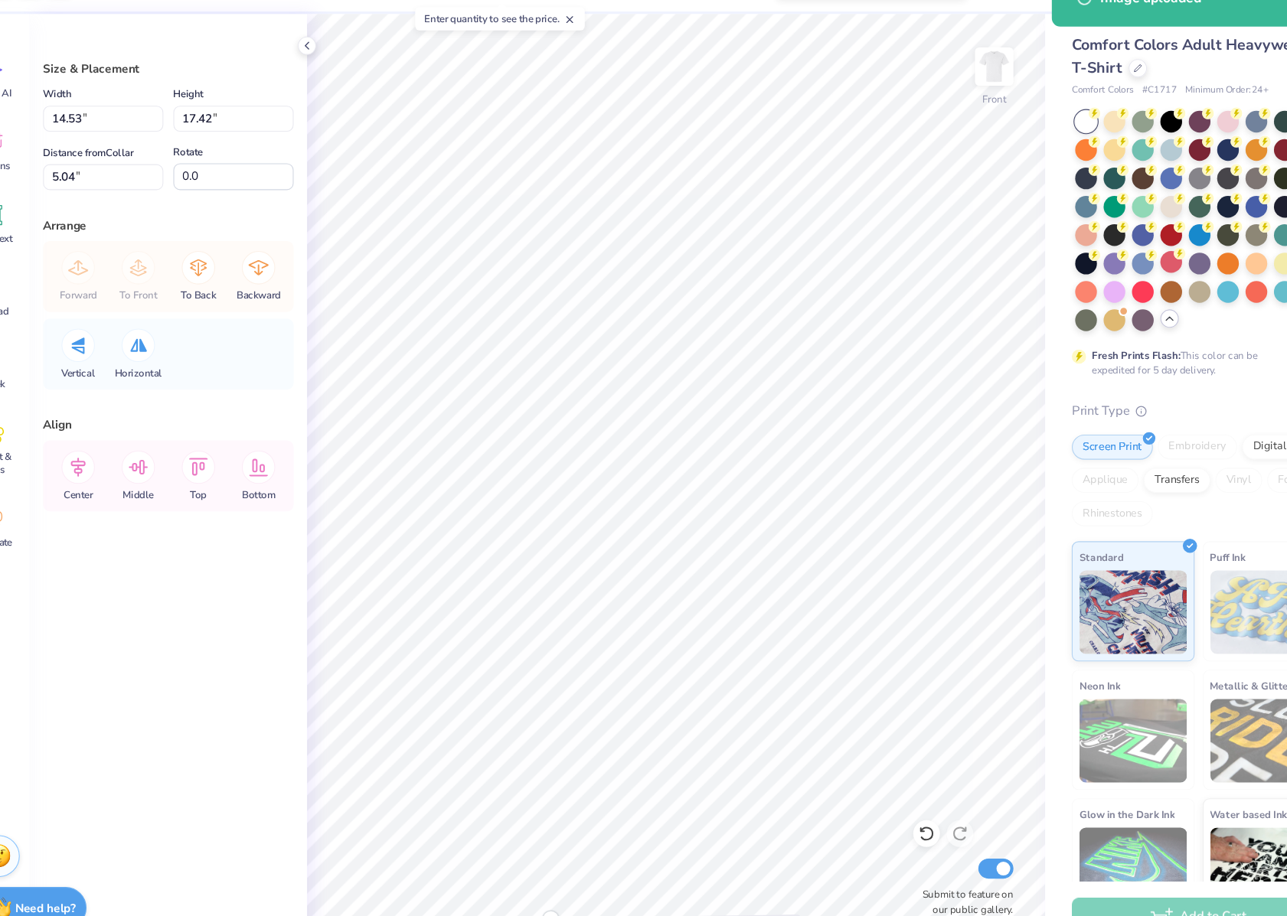
click at [742, 441] on body "Art colors – – Per Item – – Total Est. Delivery N/A Free Design Title Save LM I…" at bounding box center [643, 458] width 1287 height 916
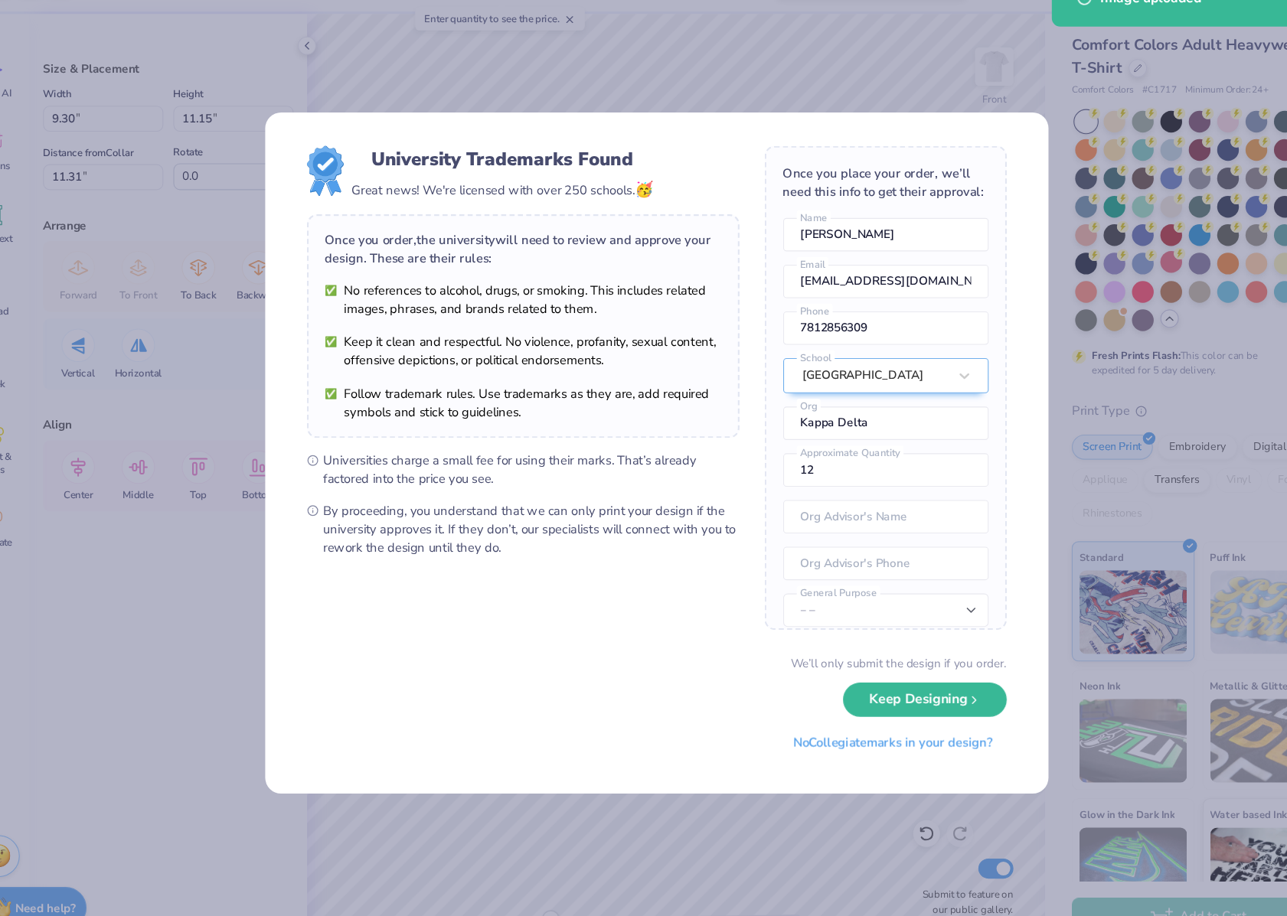
type input "9.30"
type input "11.15"
type input "11.31"
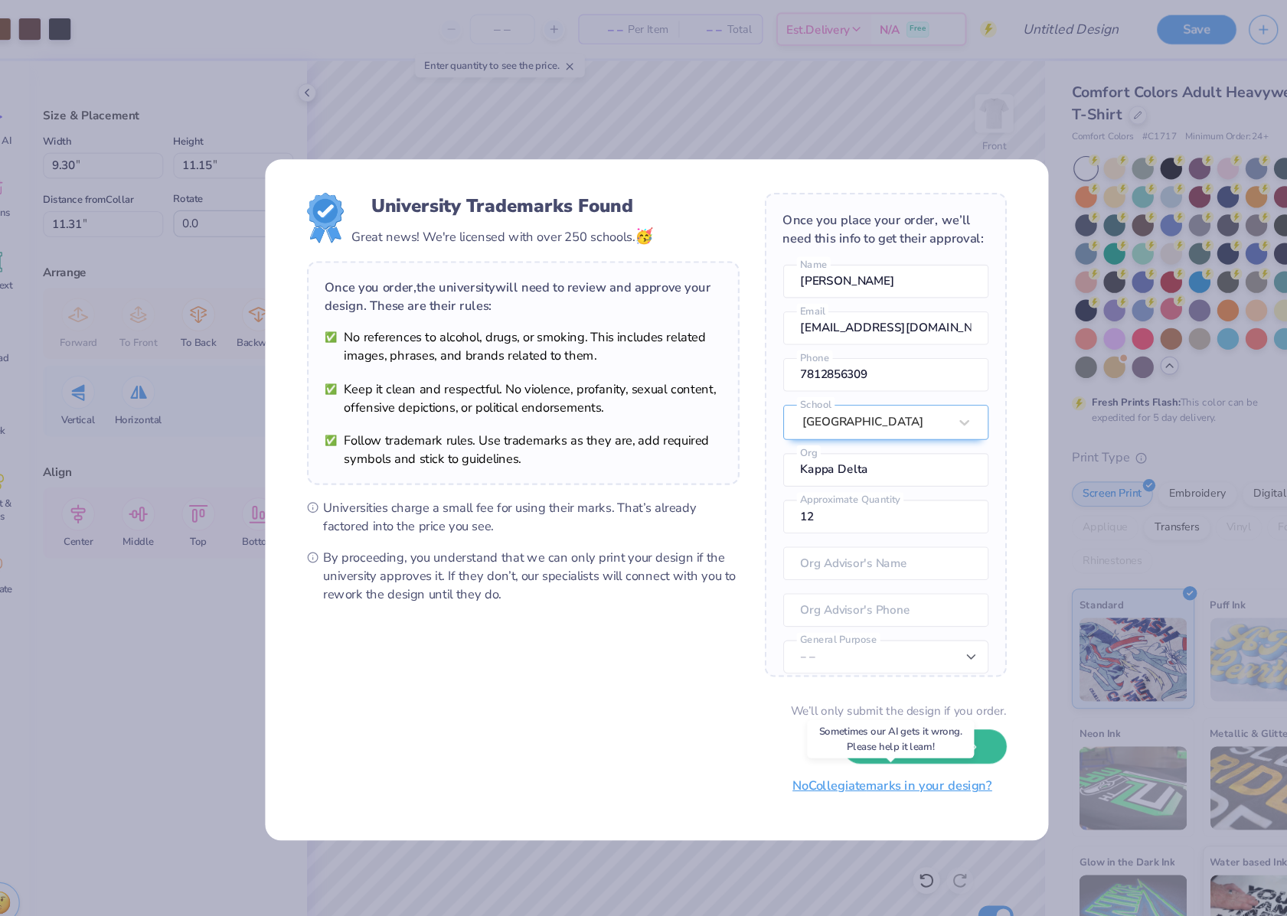
click at [860, 727] on button "No Collegiate marks in your design?" at bounding box center [859, 720] width 209 height 31
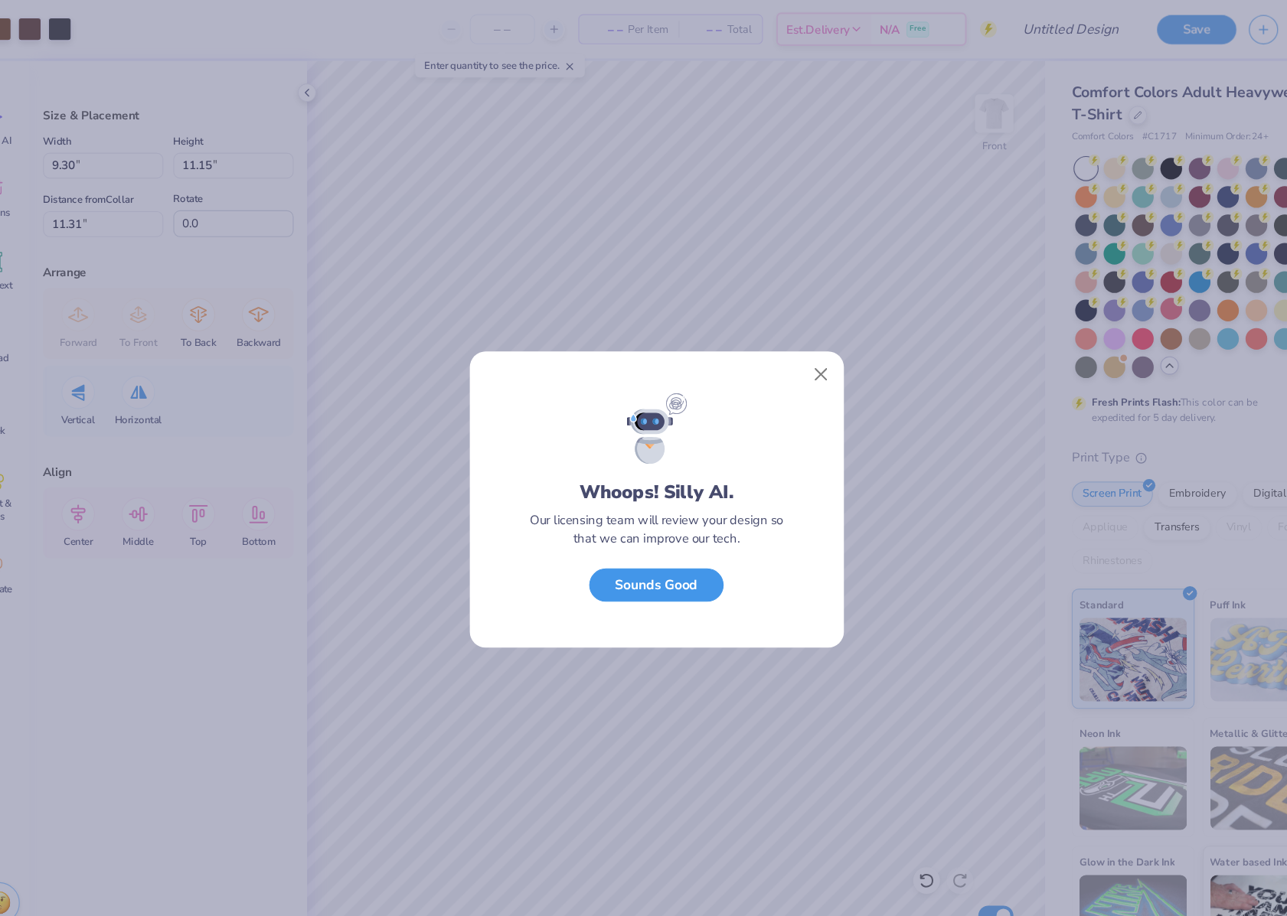
click at [664, 539] on button "Sounds Good" at bounding box center [643, 536] width 123 height 31
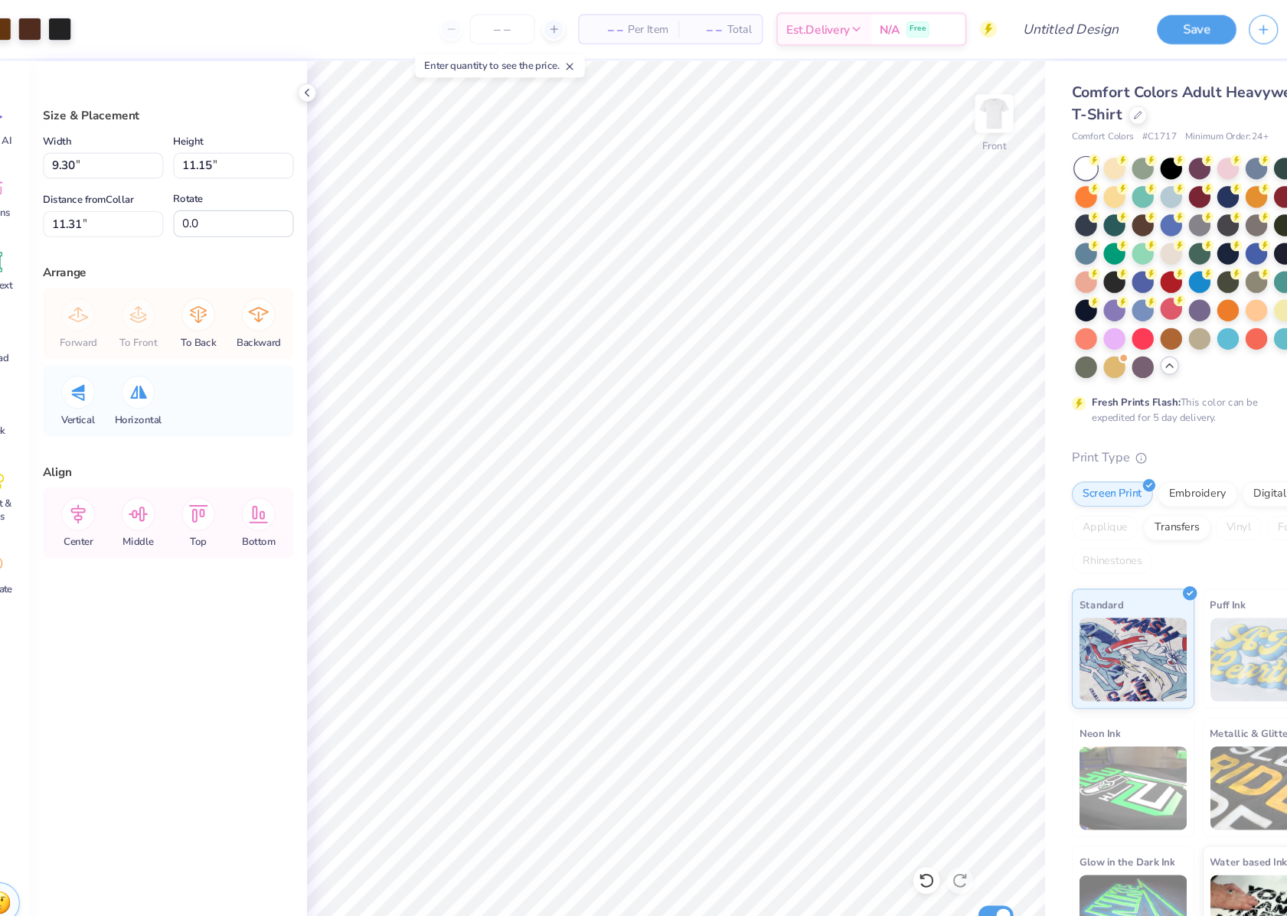
type input "7.79"
type input "9.34"
type input "9.52"
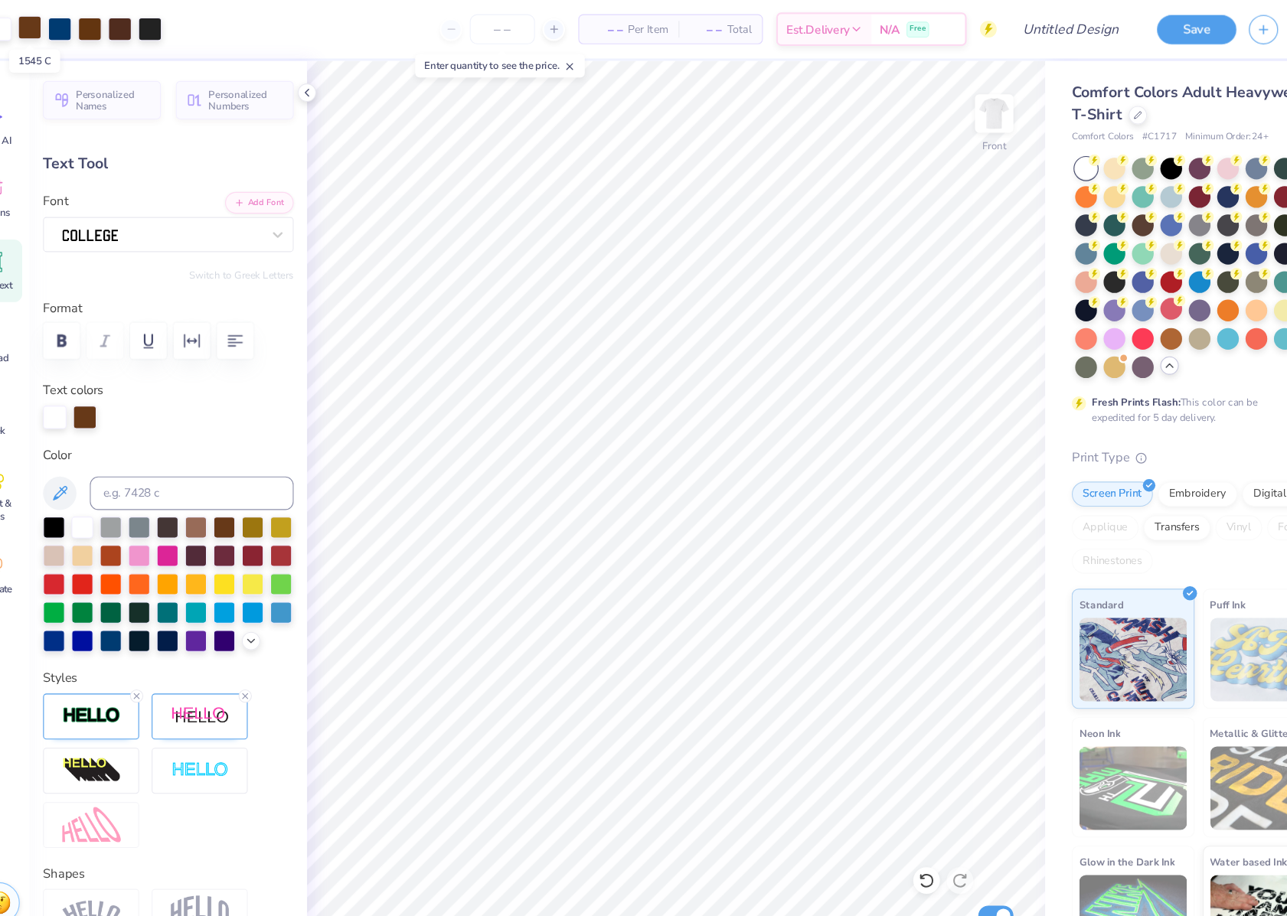
click at [70, 21] on div at bounding box center [68, 25] width 21 height 21
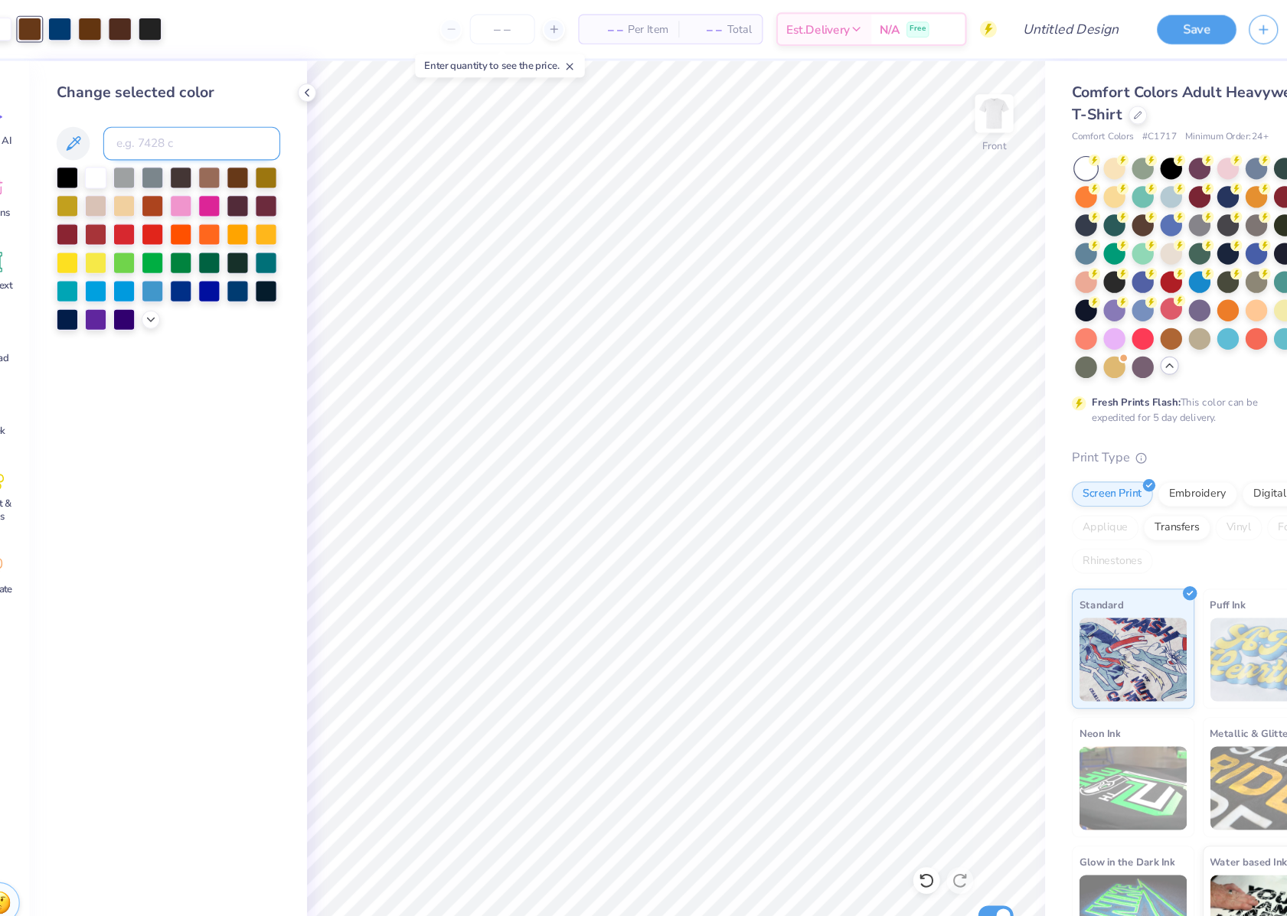
click at [172, 132] on input at bounding box center [217, 131] width 162 height 31
type input "4625"
click at [93, 24] on div at bounding box center [96, 25] width 21 height 21
click at [171, 133] on input at bounding box center [217, 131] width 162 height 31
type input "4625"
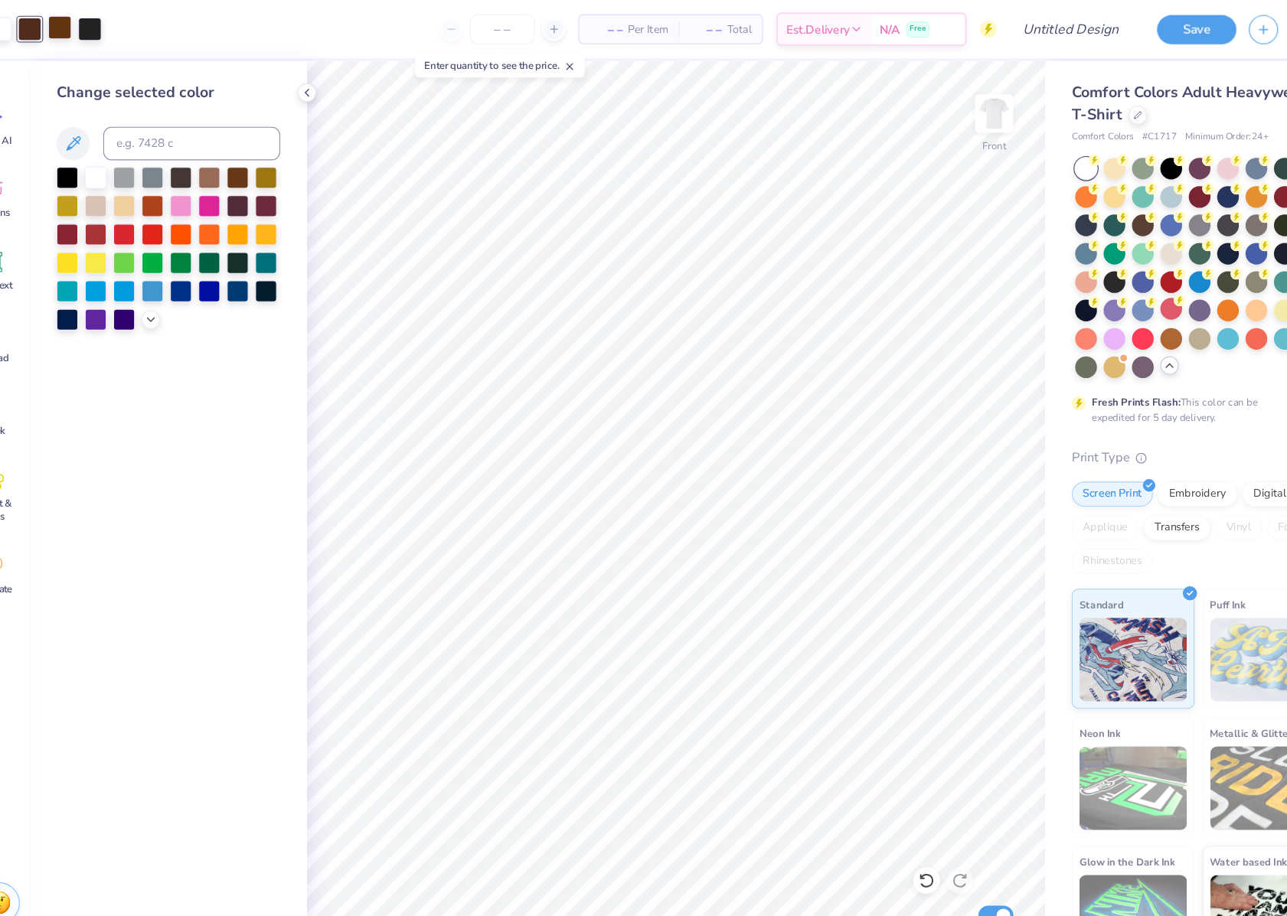
click at [94, 15] on div at bounding box center [96, 25] width 21 height 21
click at [186, 129] on input at bounding box center [217, 131] width 162 height 31
paste input "4625"
type input "4625"
click at [97, 15] on div at bounding box center [96, 25] width 21 height 21
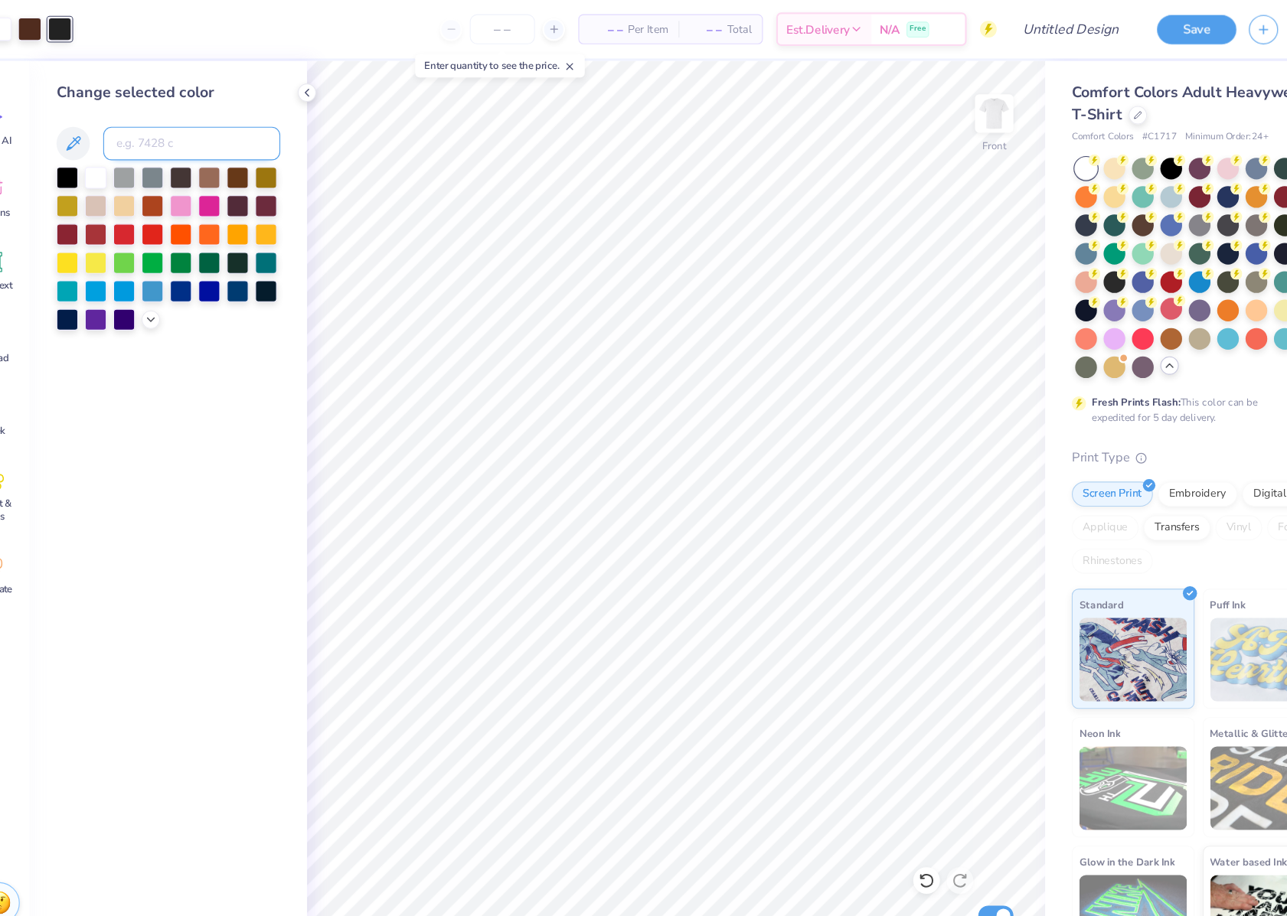
click at [177, 125] on input at bounding box center [217, 131] width 162 height 31
paste input "4625"
type input "4625"
click at [94, 22] on div at bounding box center [96, 25] width 21 height 21
click at [173, 128] on input at bounding box center [217, 131] width 162 height 31
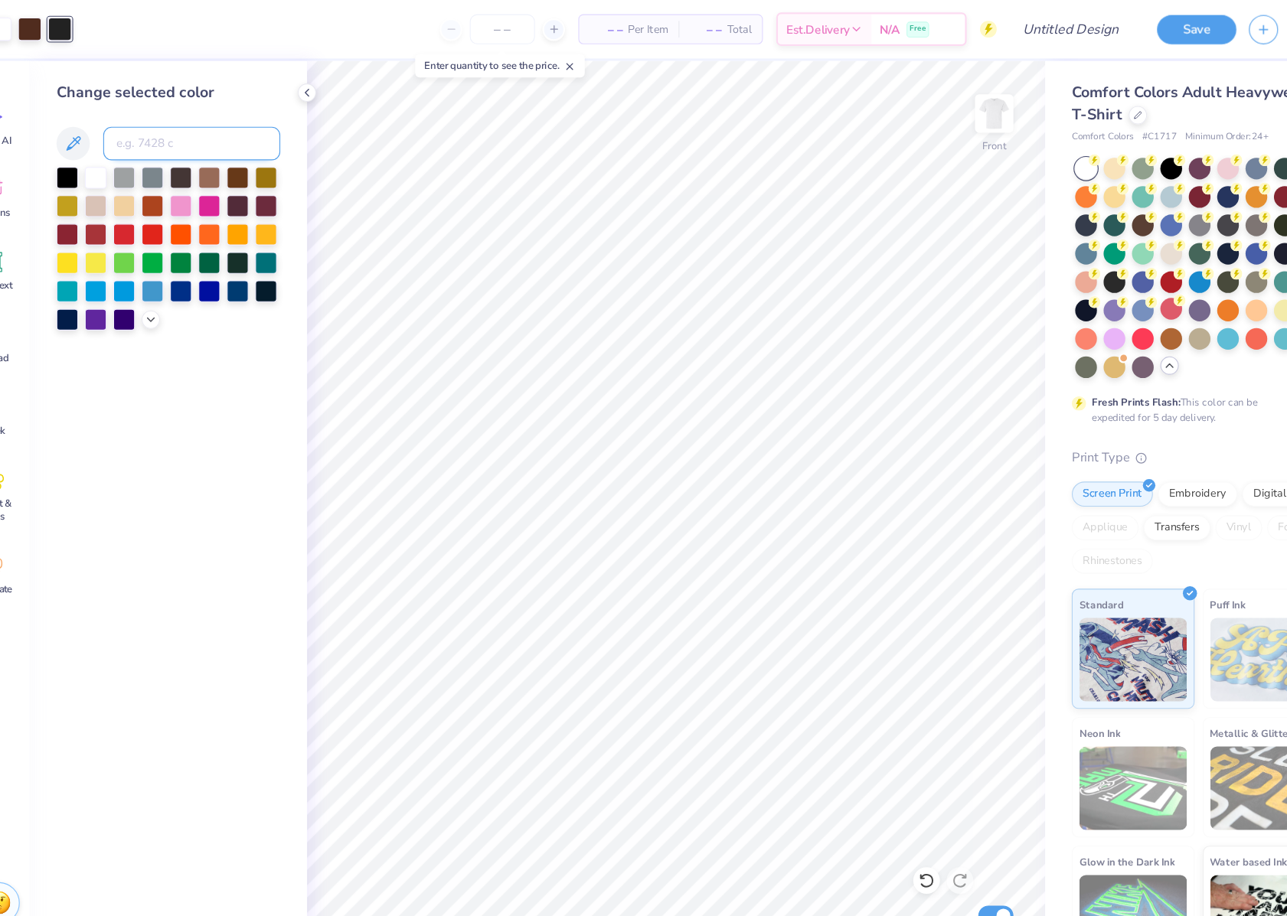
paste input "4625"
type input "4625"
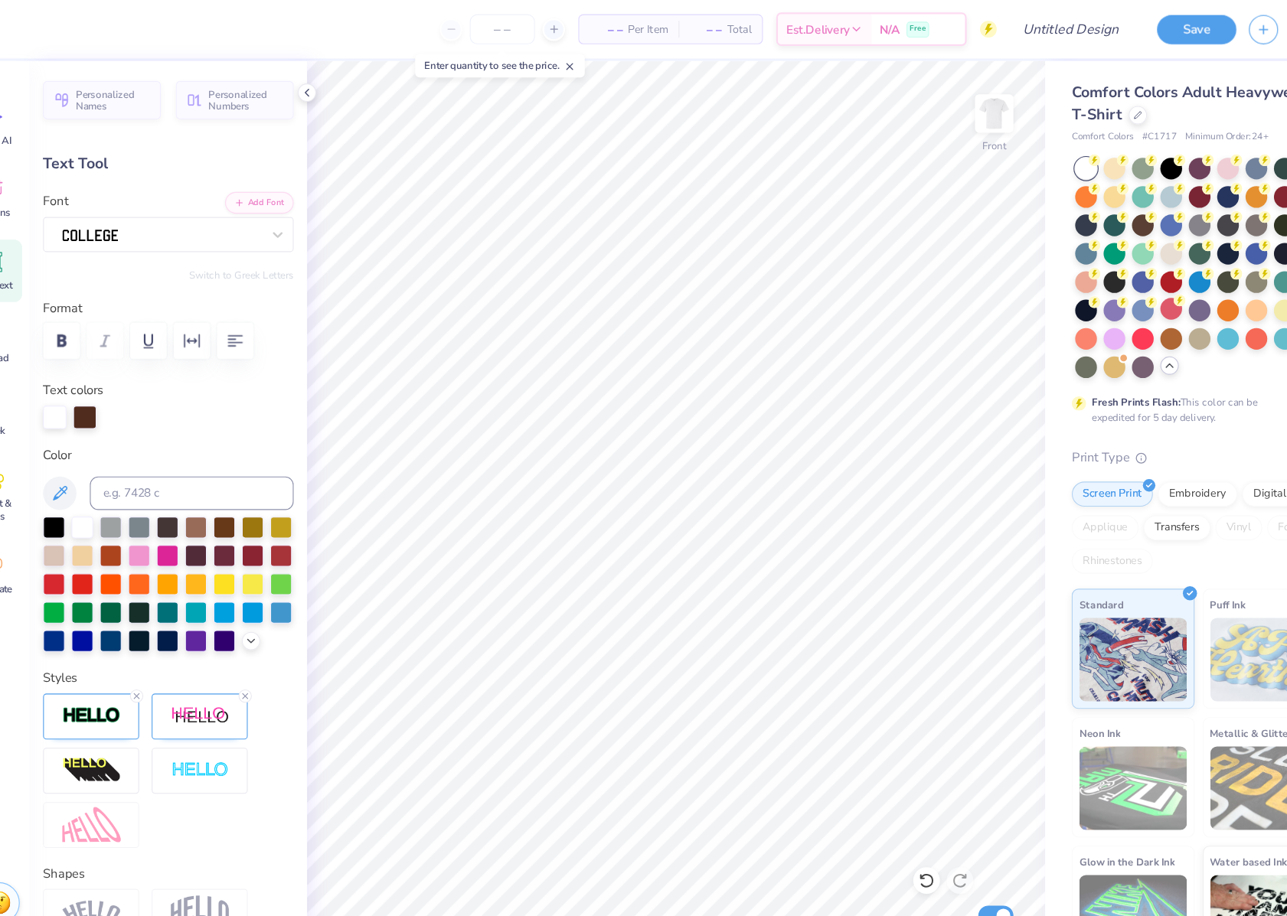
type input "9.91"
type input "3.22"
type input "7.33"
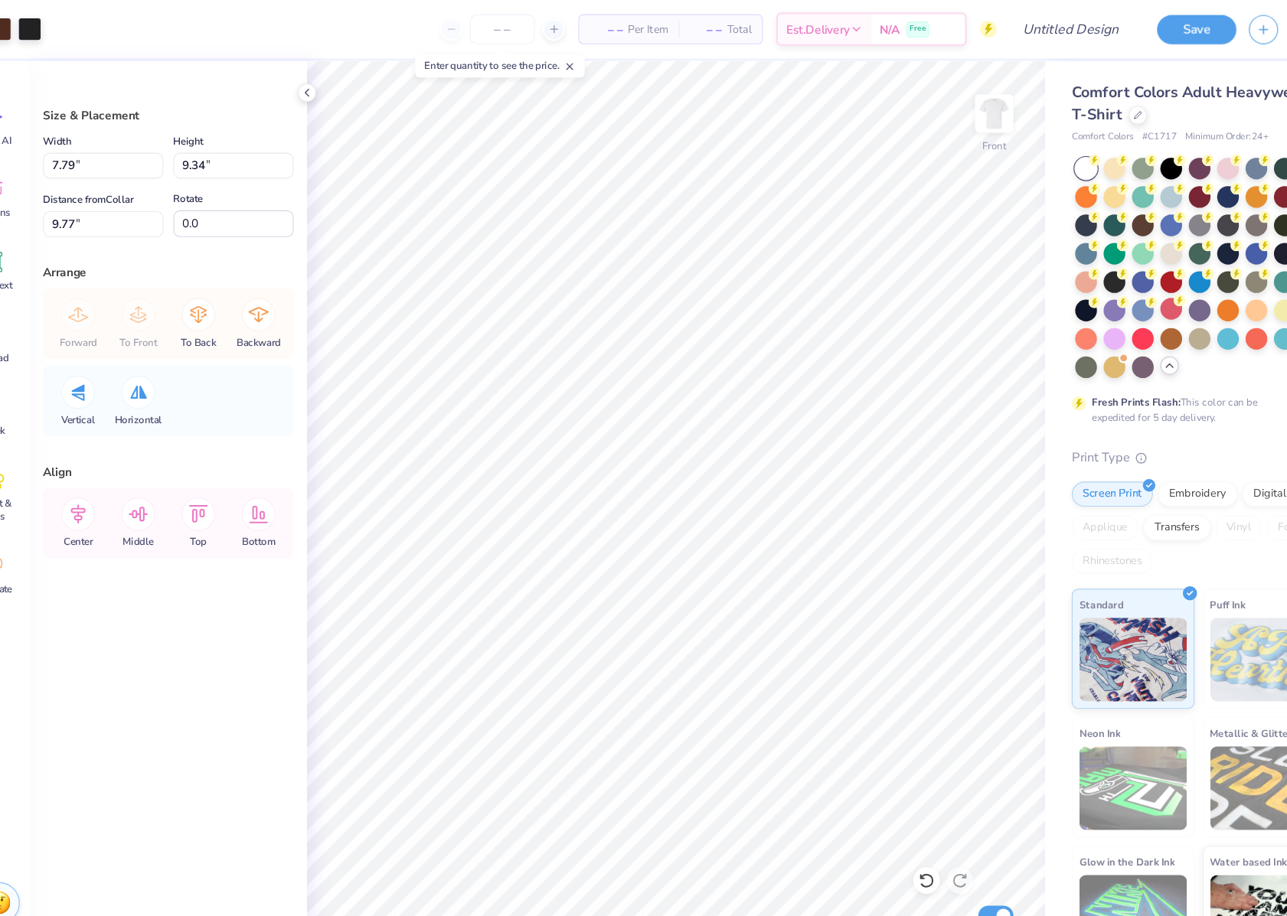
type input "6.40"
type input "7.67"
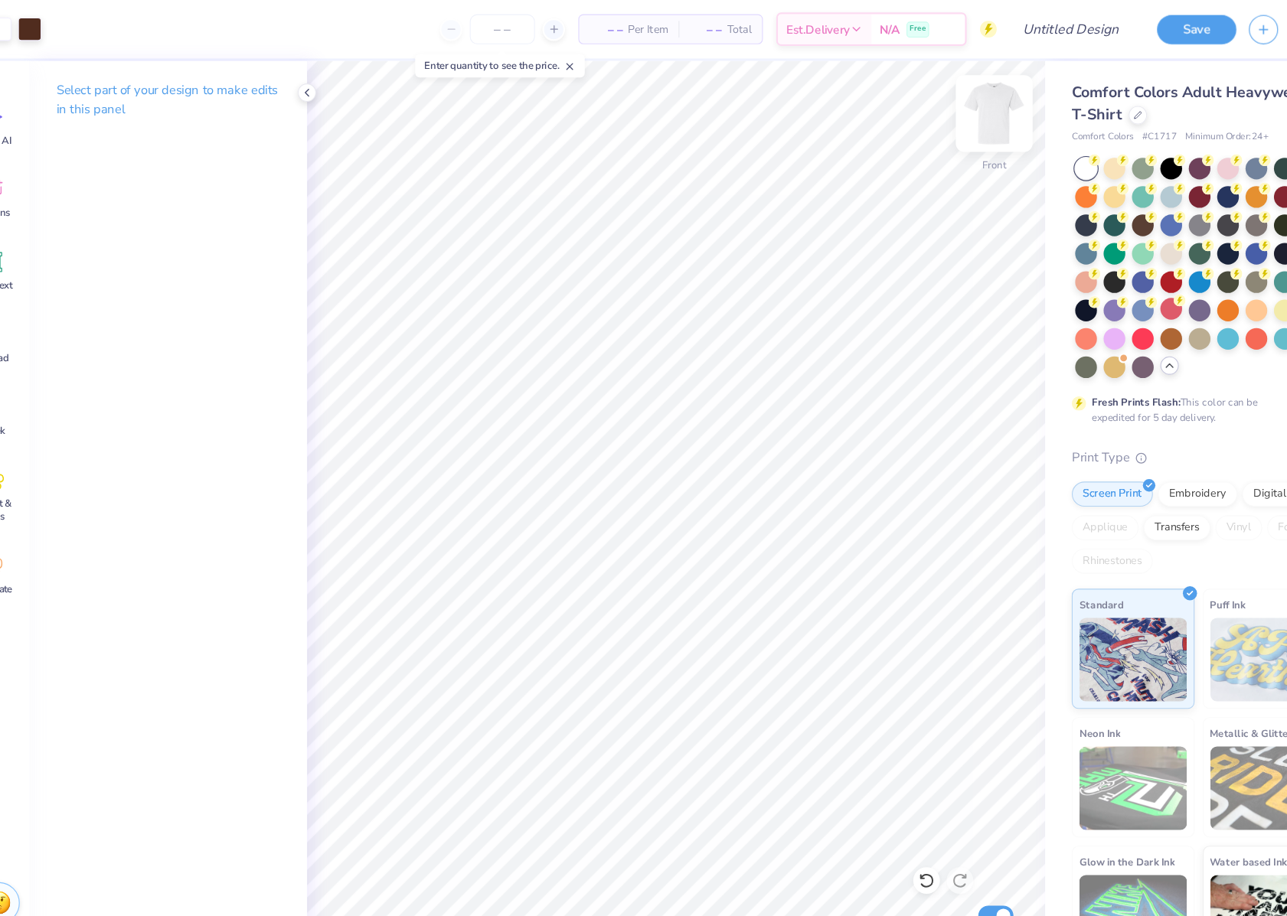
click at [940, 126] on div at bounding box center [953, 104] width 70 height 70
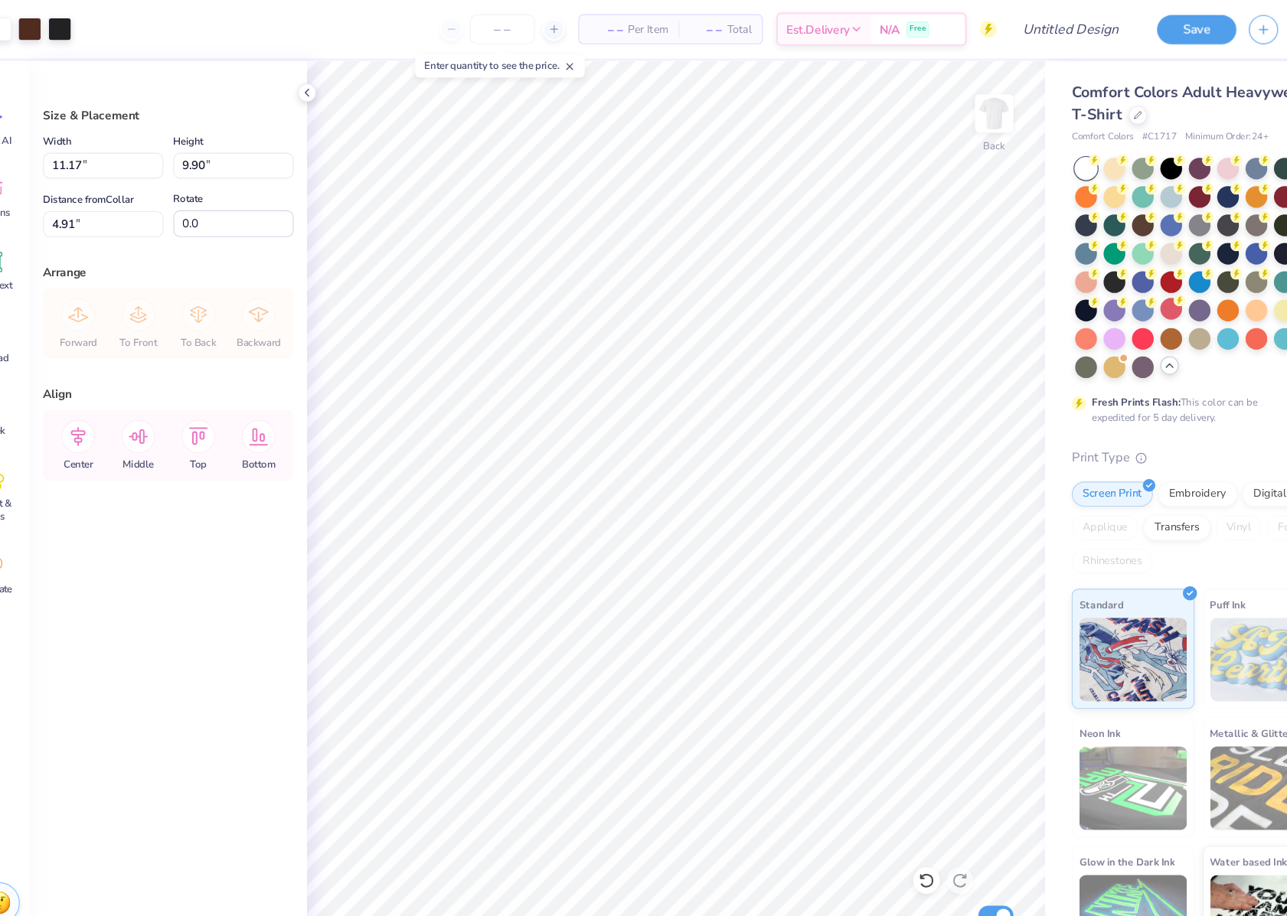
type input "4.49"
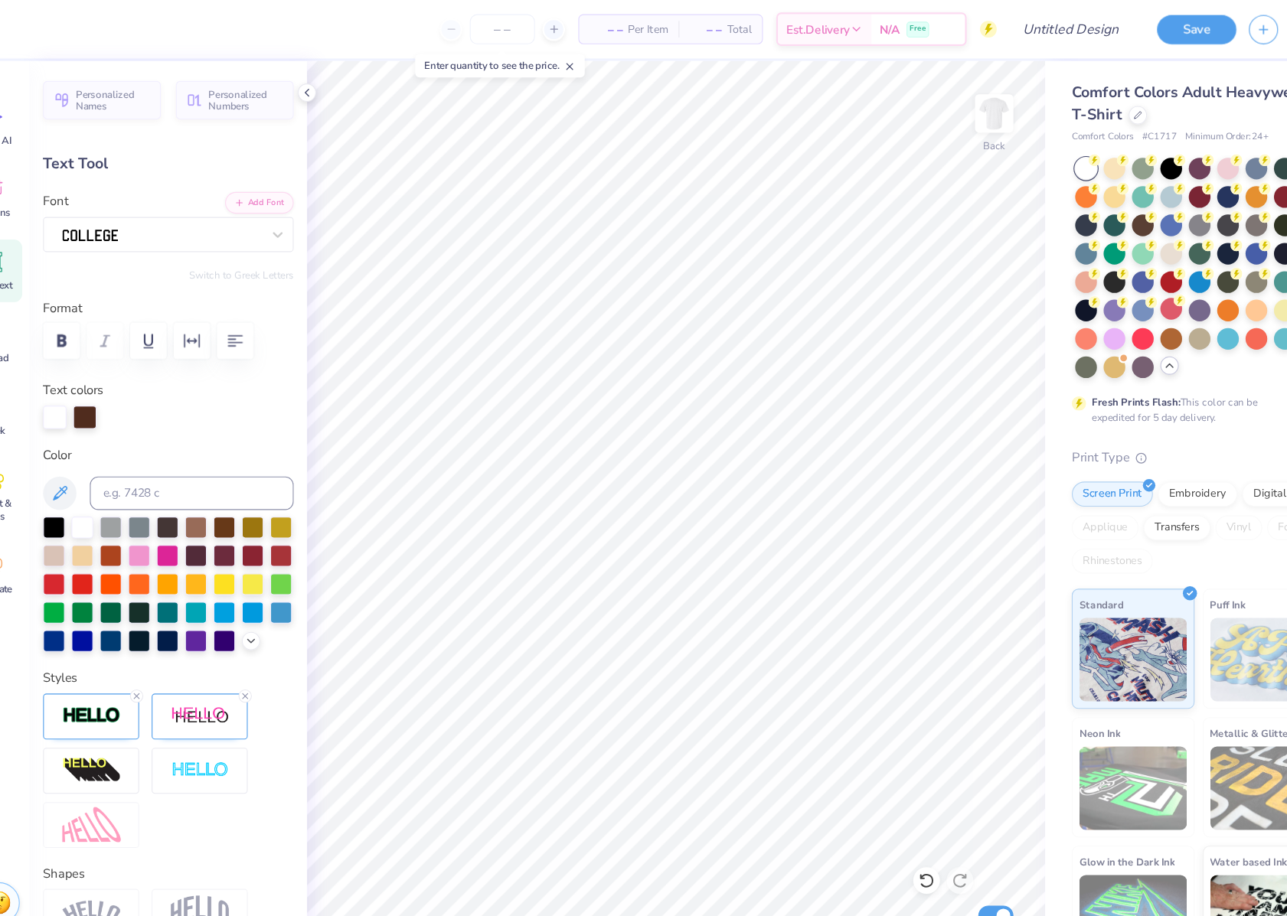
type input "7.86"
type input "2.56"
type input "5.24"
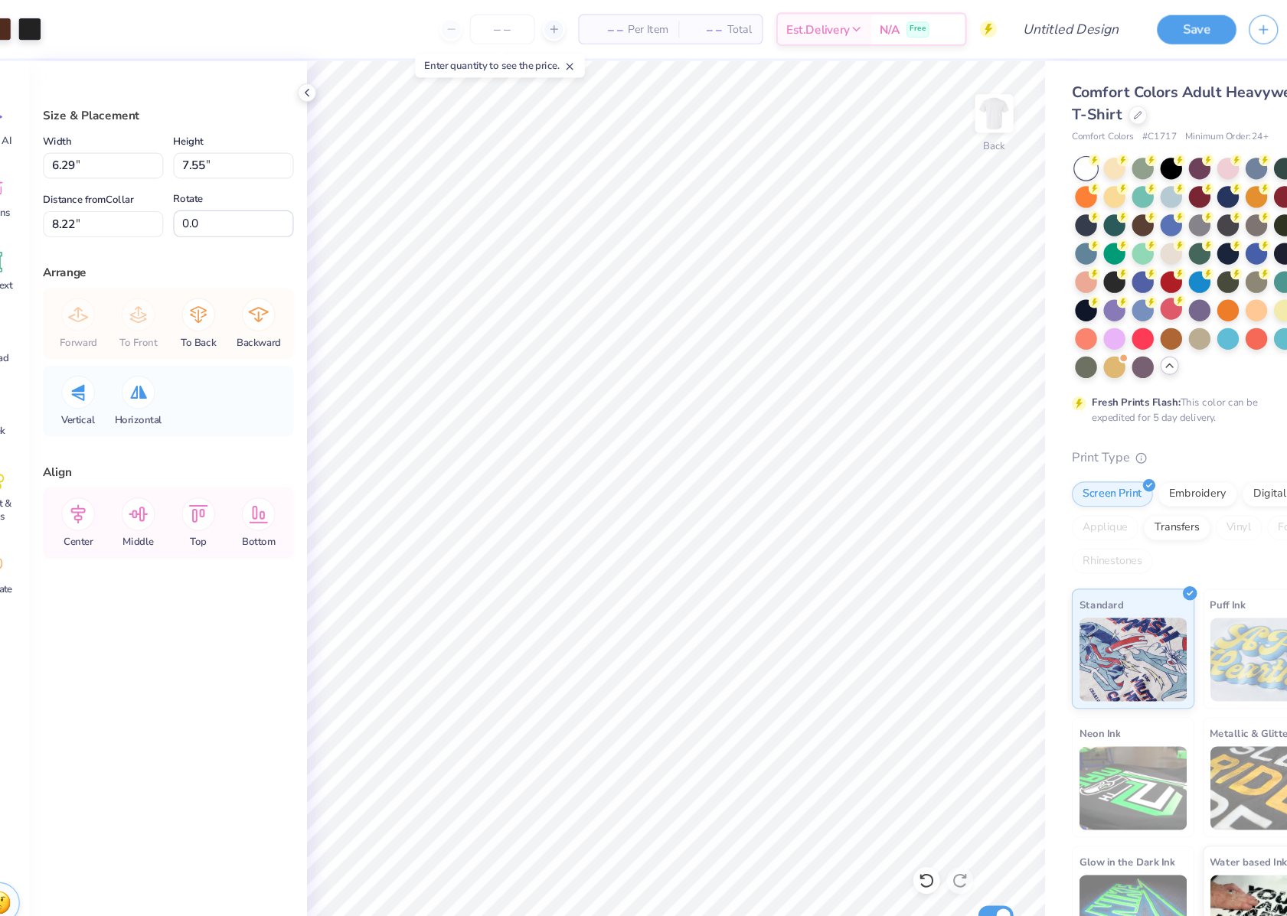
type input "5.99"
type input "7.19"
type input "5.90"
type input "4.19"
type input "5.02"
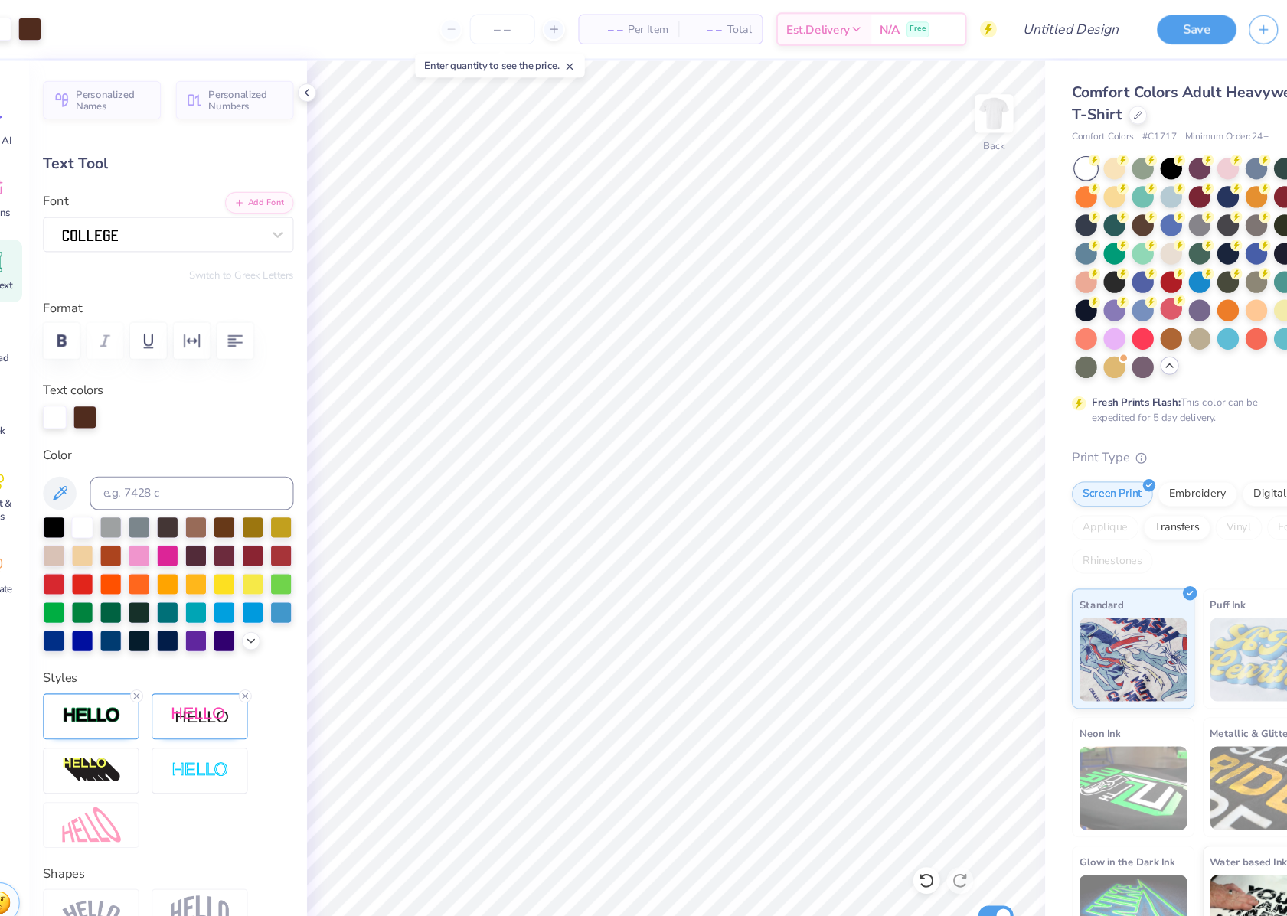
type input "4.49"
type input "9.65"
type input "3.14"
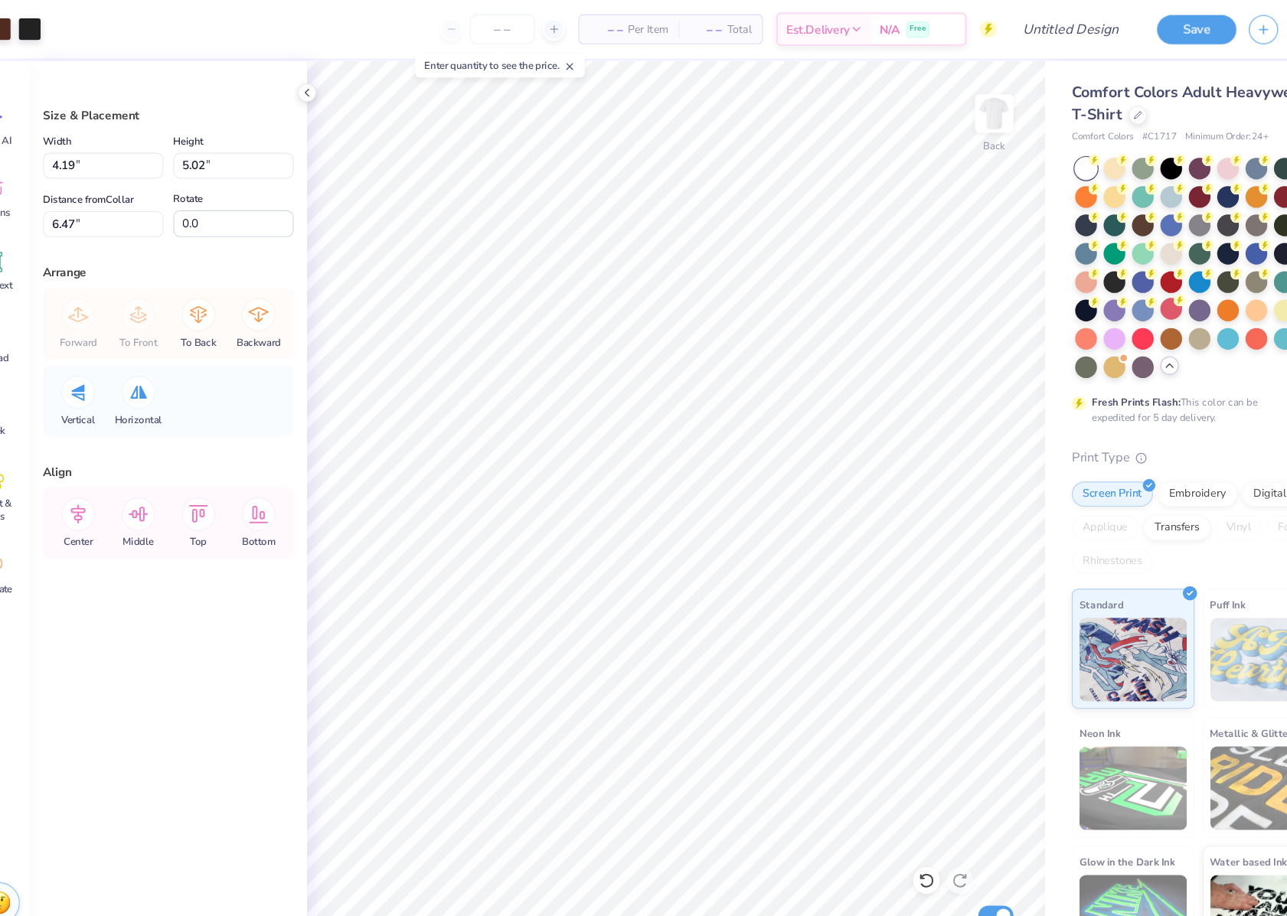
type input "6.46"
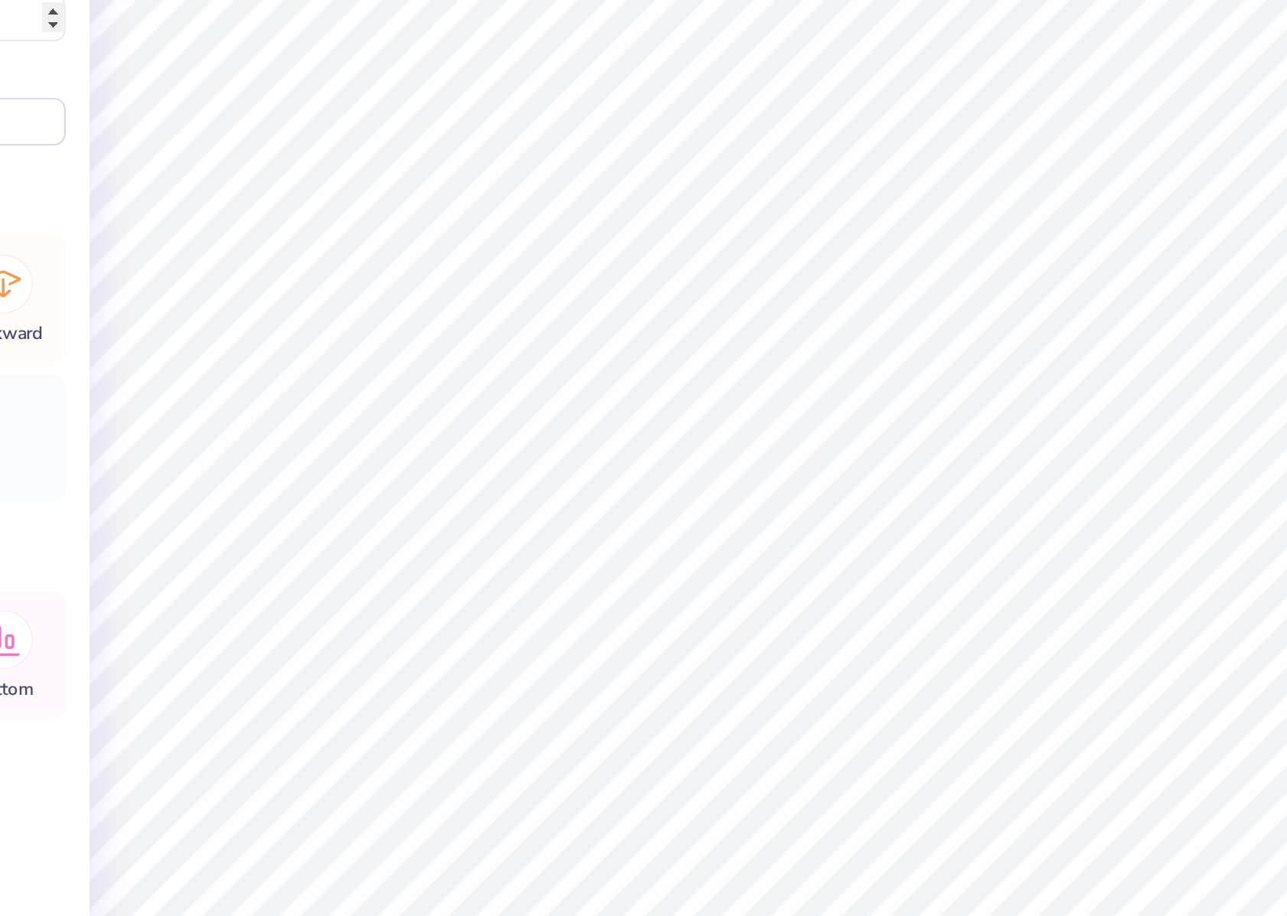
type input "2.95"
type input "3.54"
type input "3.23"
type input "3.21"
type input "3.85"
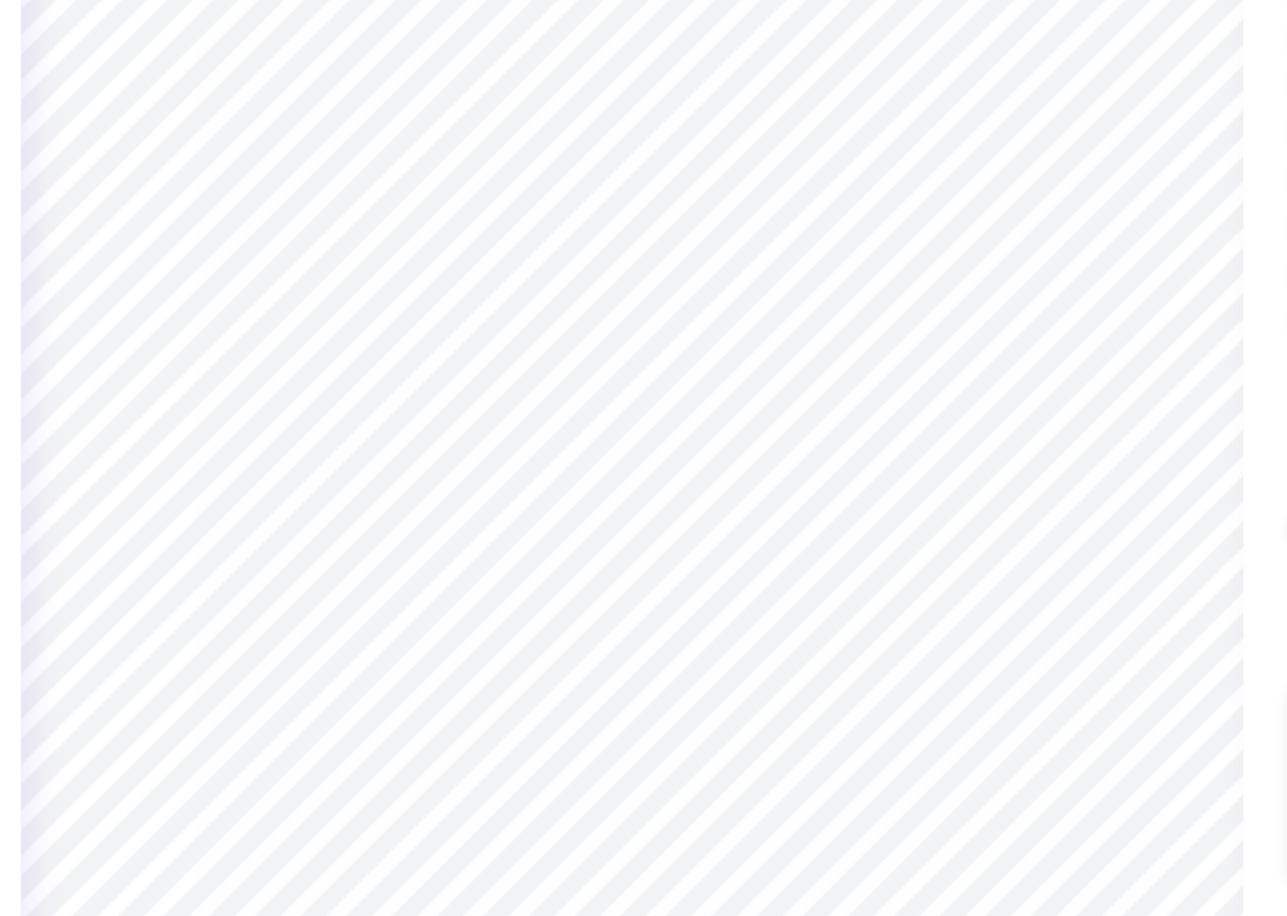
type input "3.35"
type input "4.02"
type input "6.82"
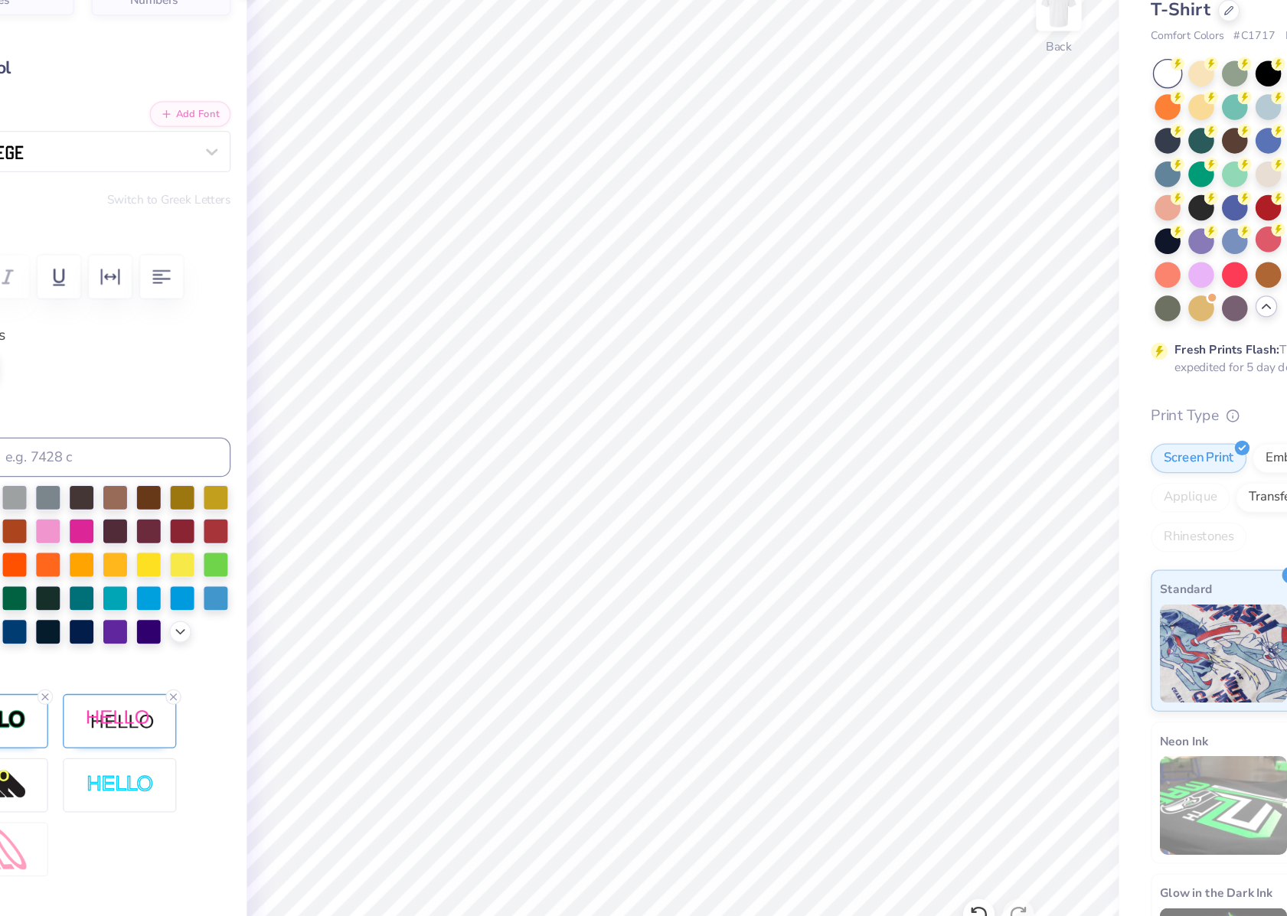
type input "5.83"
type input "1.90"
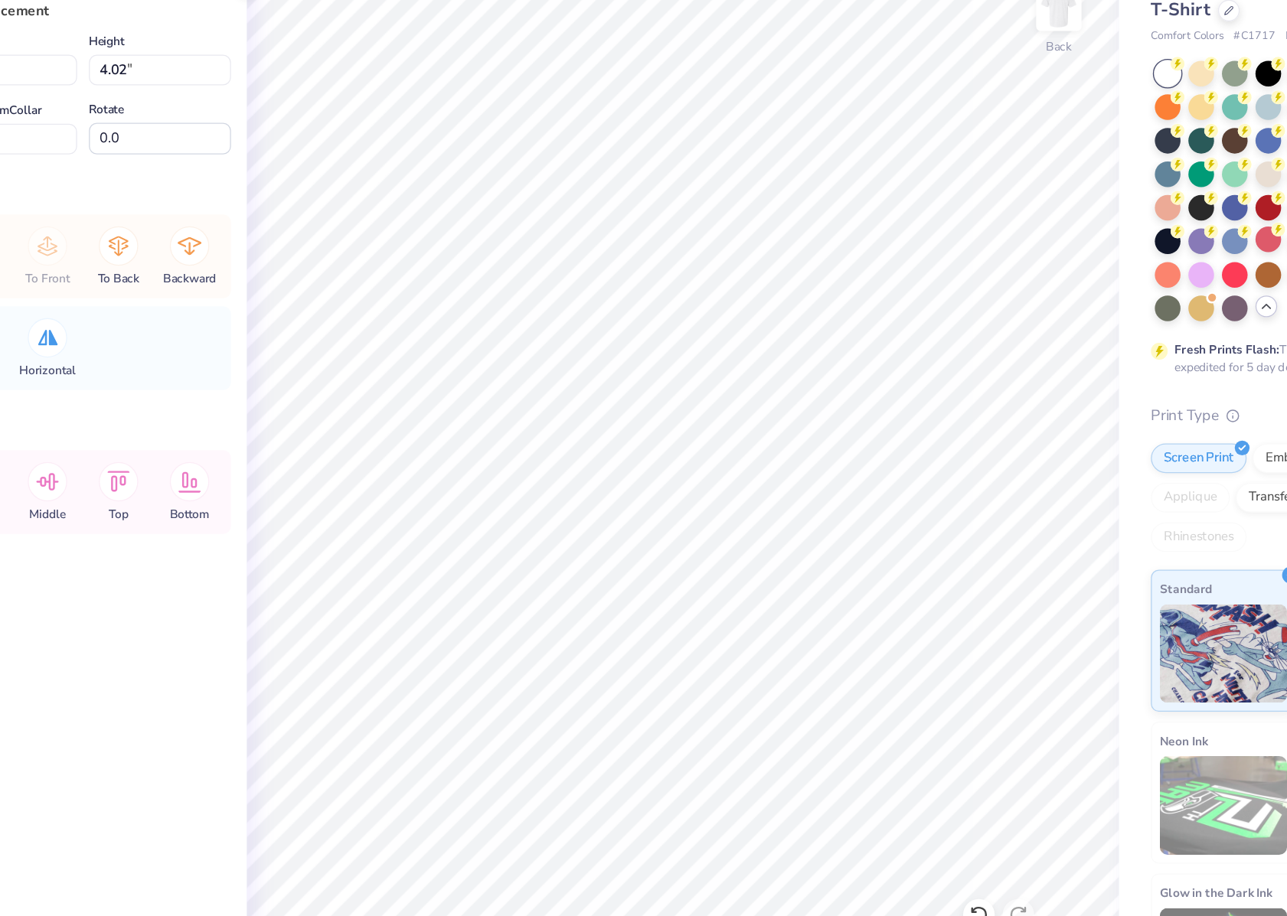
type input "4.47"
type input "5.36"
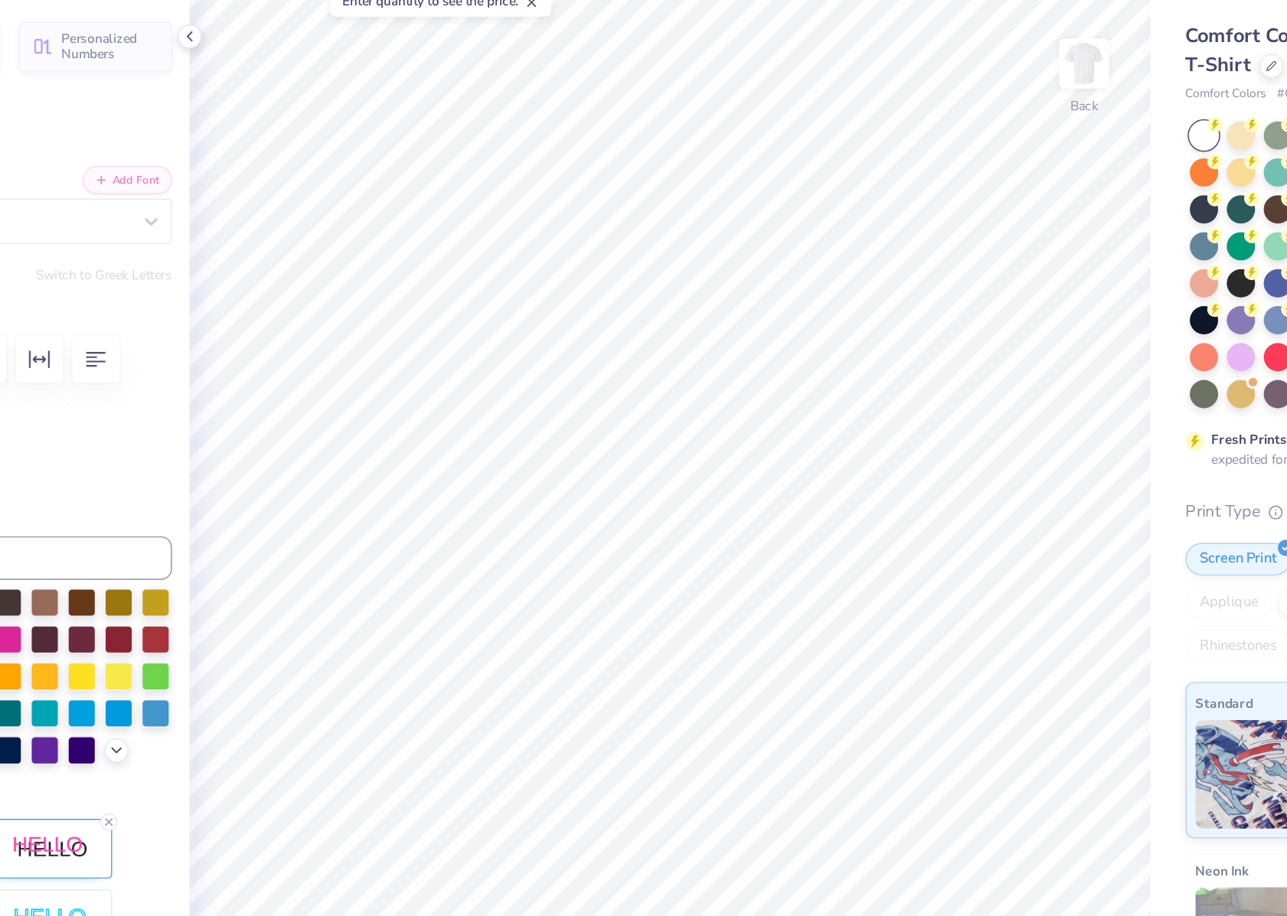
type input "6.47"
type input "2.11"
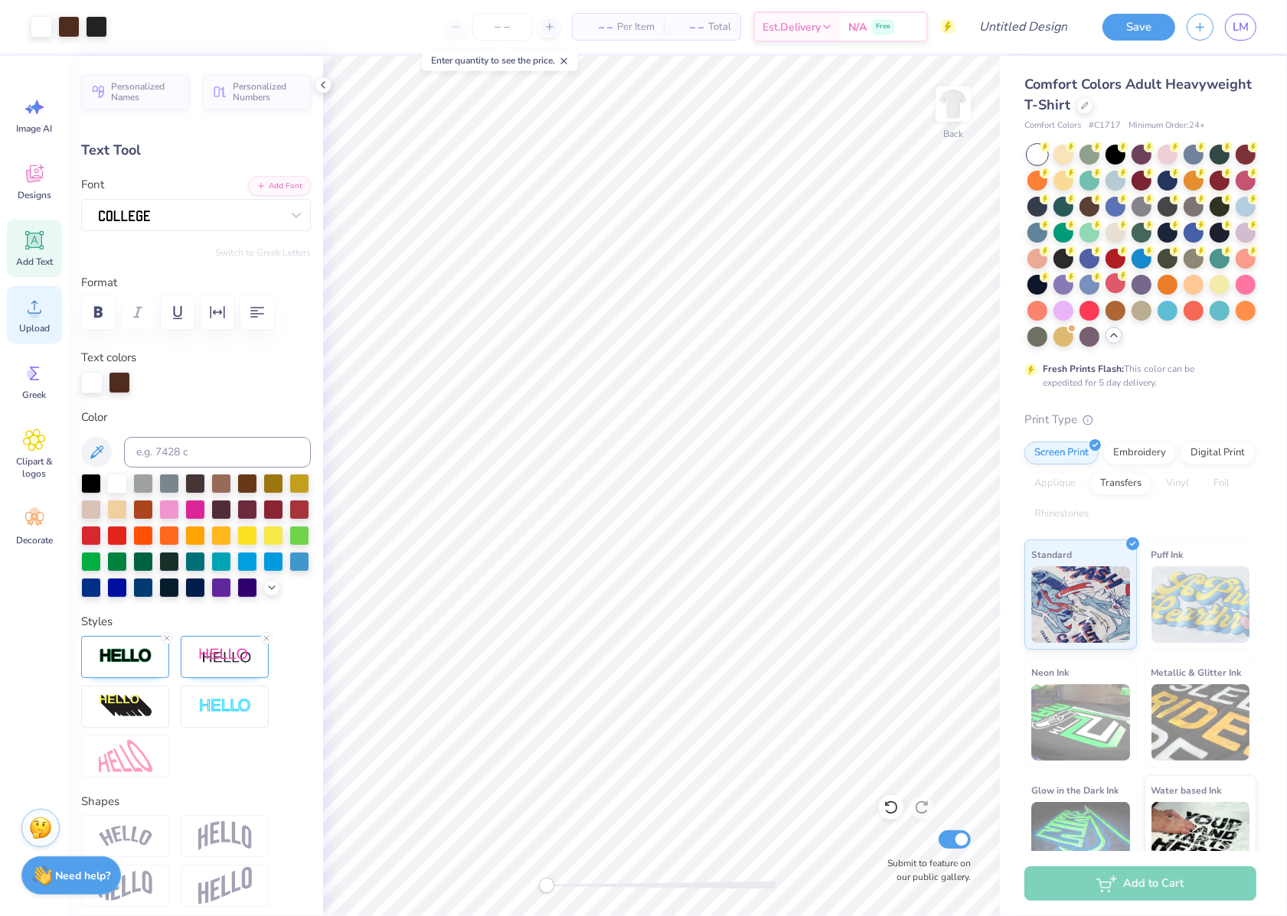
click at [38, 317] on icon at bounding box center [34, 306] width 23 height 23
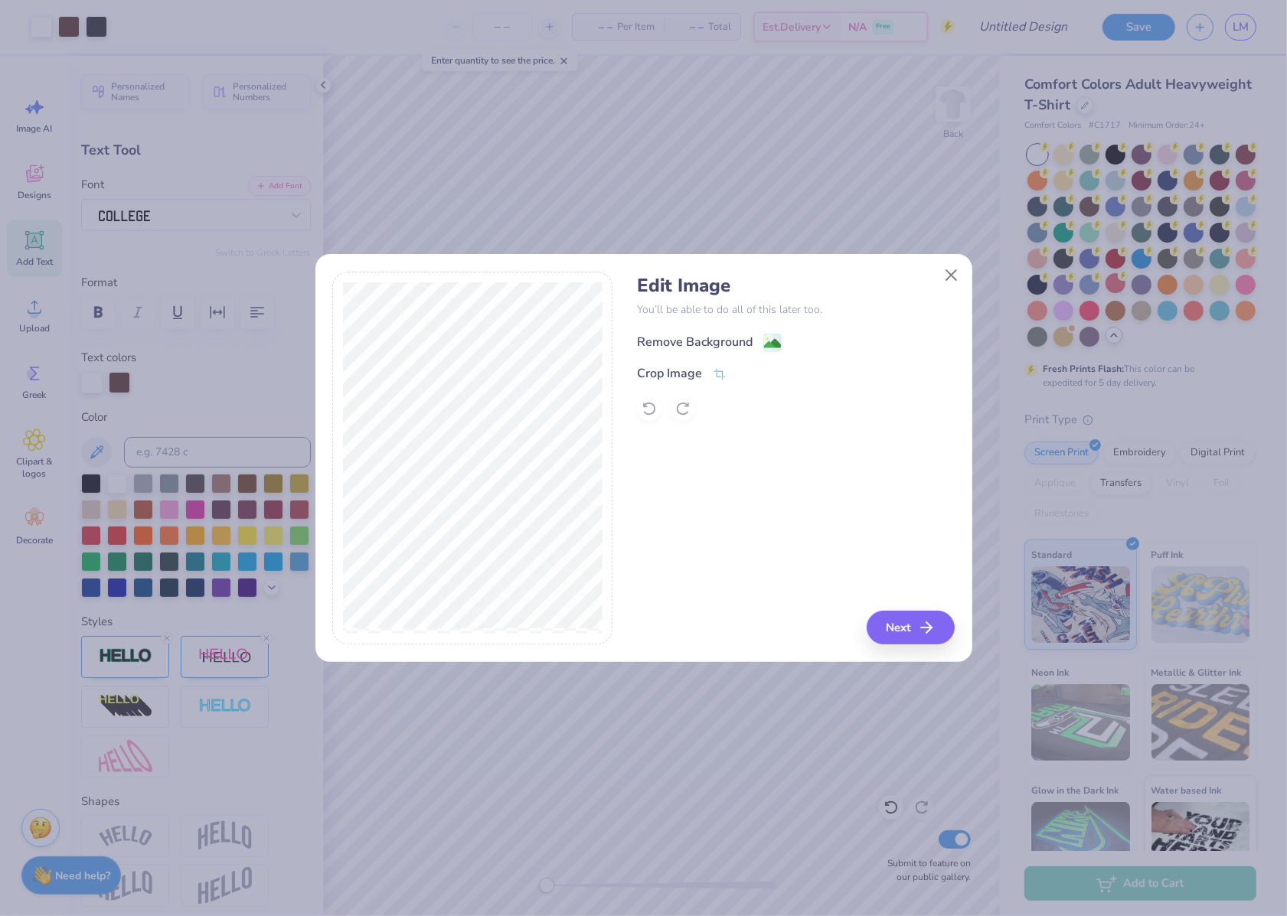
click at [761, 342] on div "Remove Background" at bounding box center [709, 342] width 145 height 19
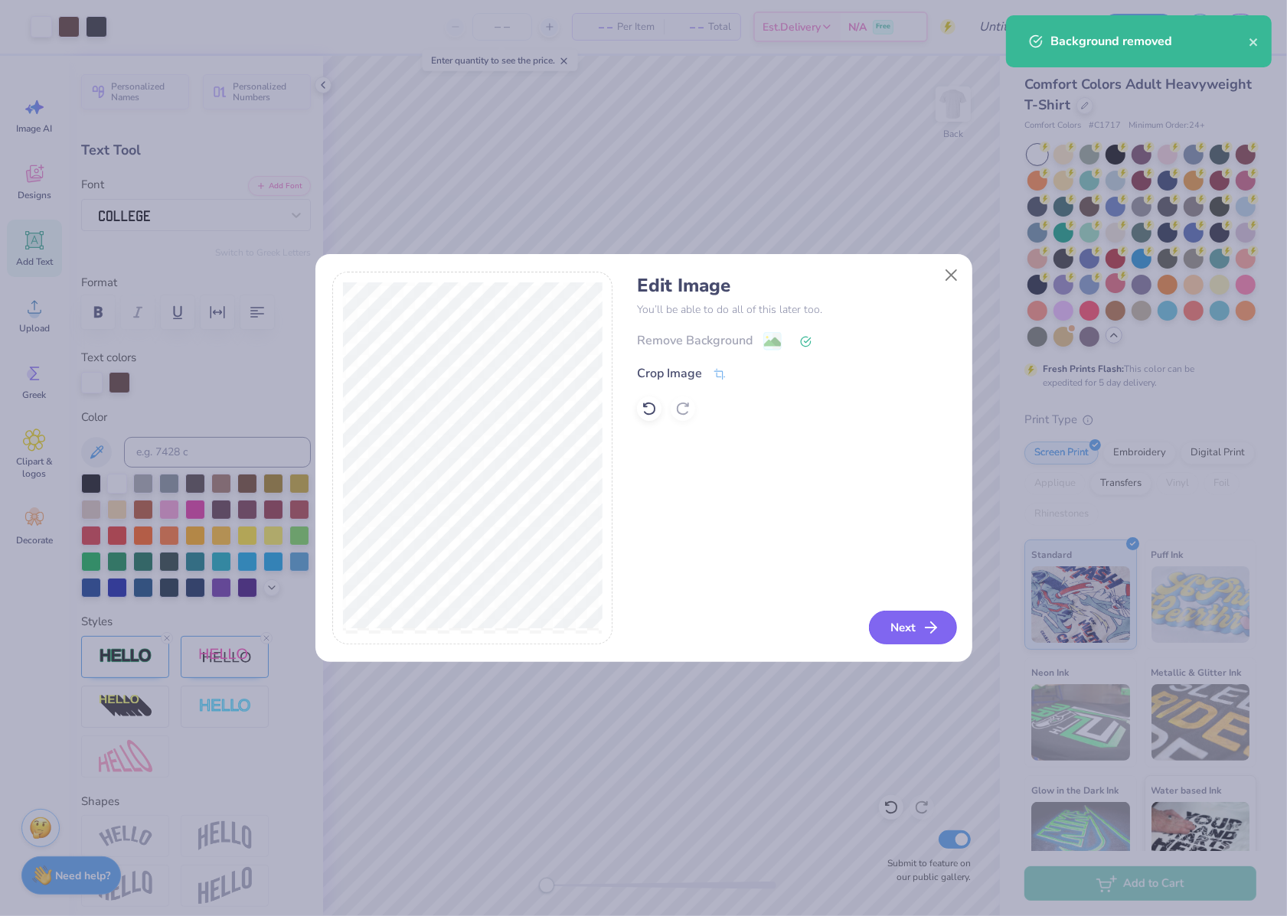
click at [894, 628] on button "Next" at bounding box center [913, 628] width 88 height 34
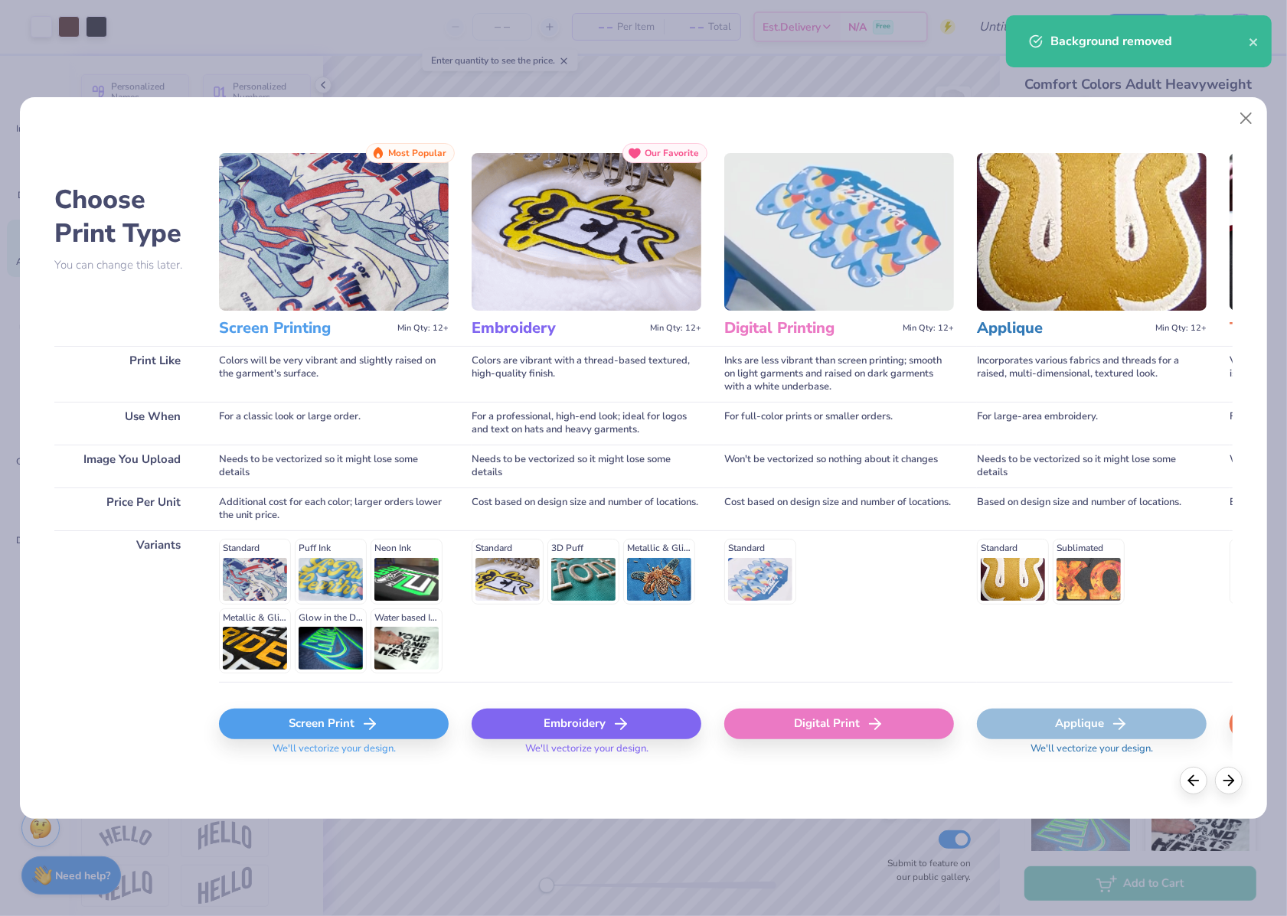
click at [342, 729] on div "Screen Print" at bounding box center [334, 724] width 230 height 31
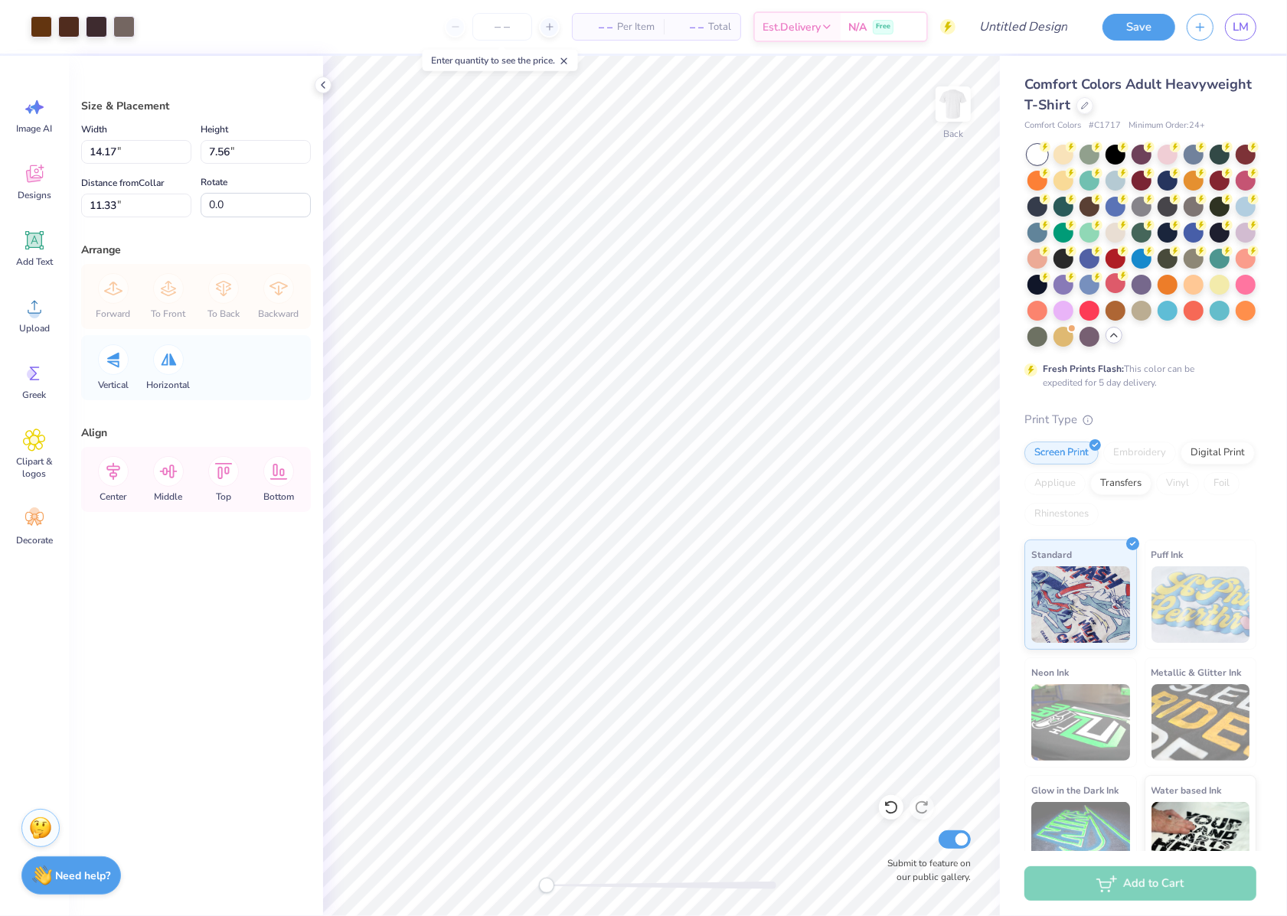
type input "10.74"
type input "5.73"
type input "13.17"
type input "12.15"
type input "6.48"
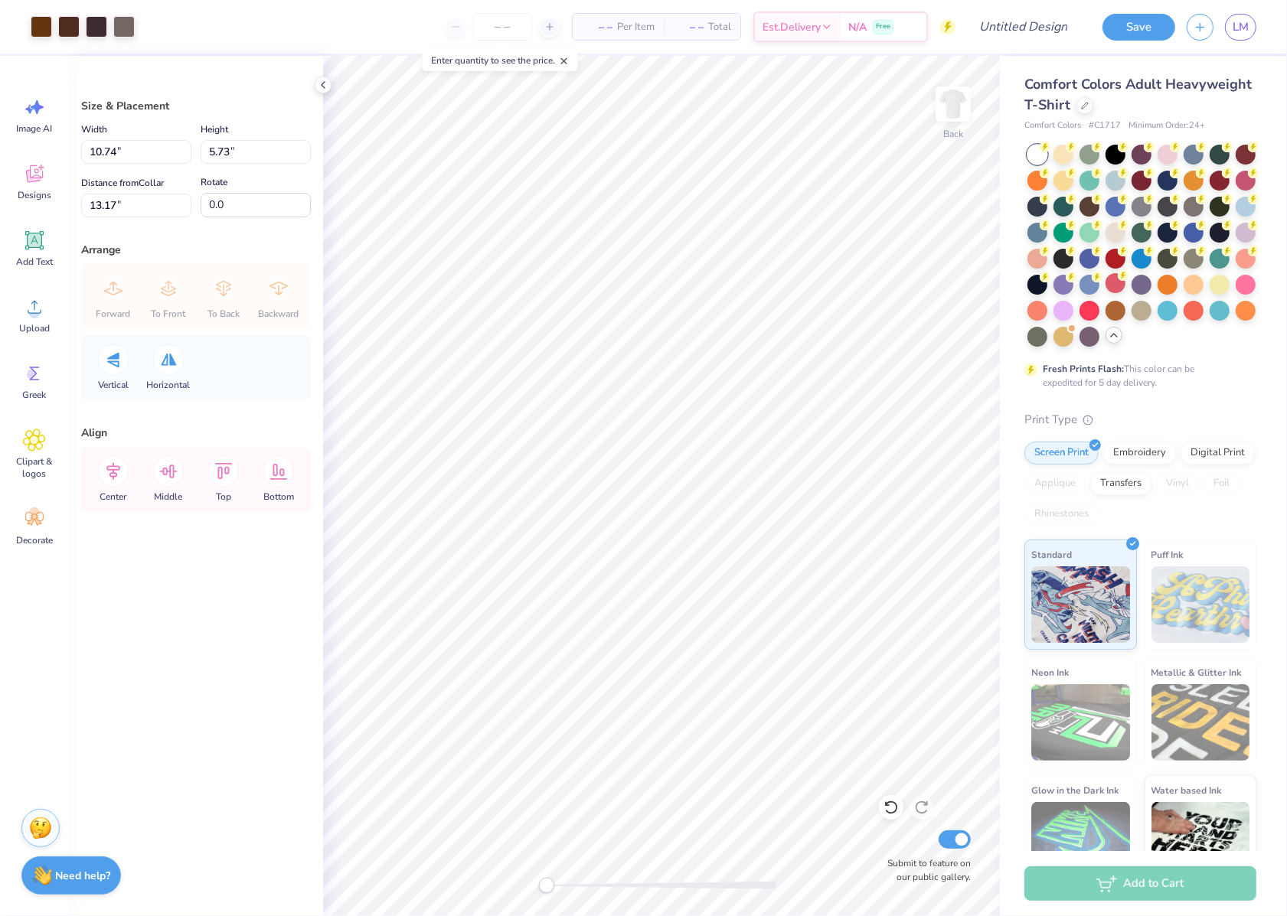
type input "3.00"
